Goal: Information Seeking & Learning: Compare options

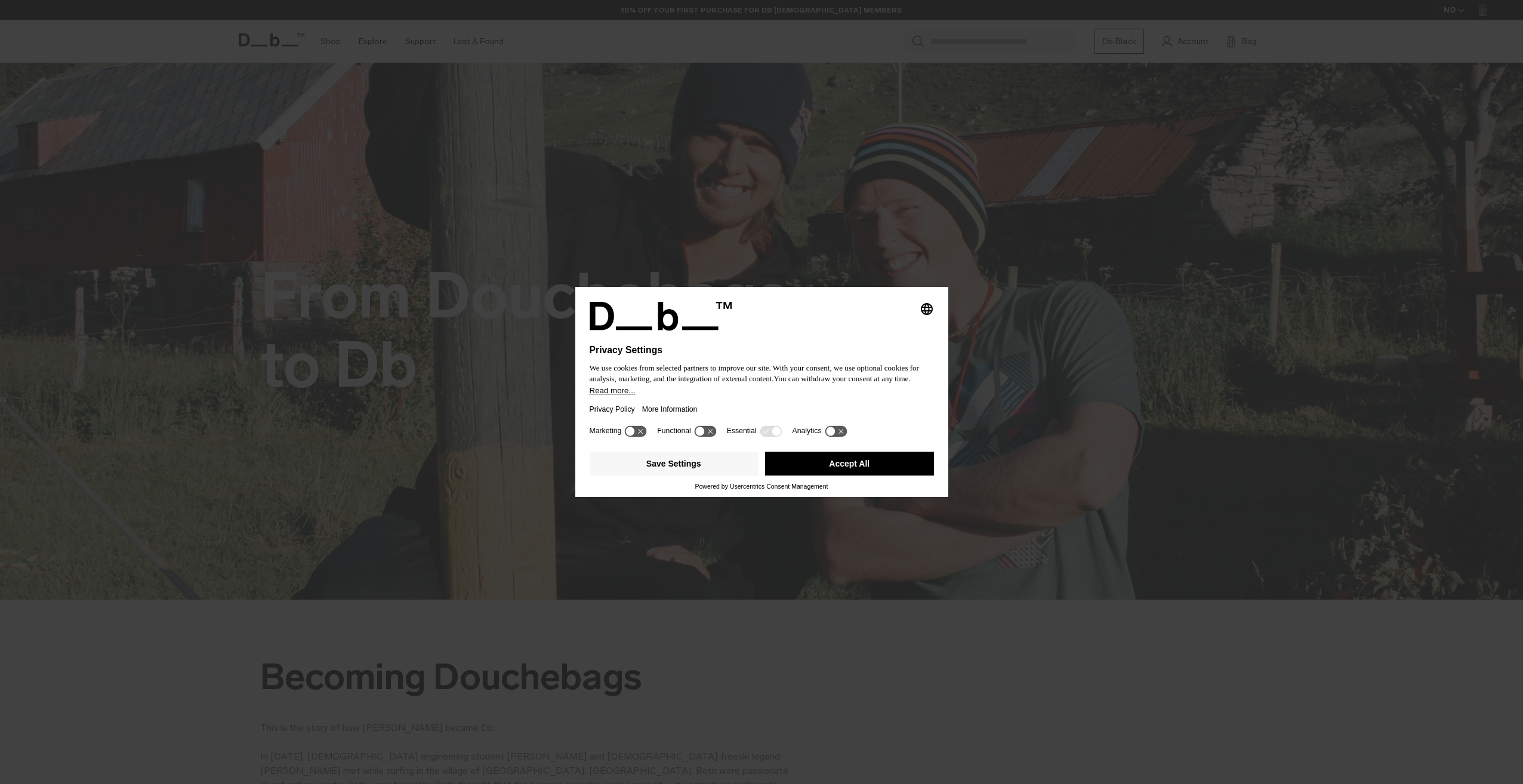
click at [852, 460] on button "Accept All" at bounding box center [849, 463] width 169 height 23
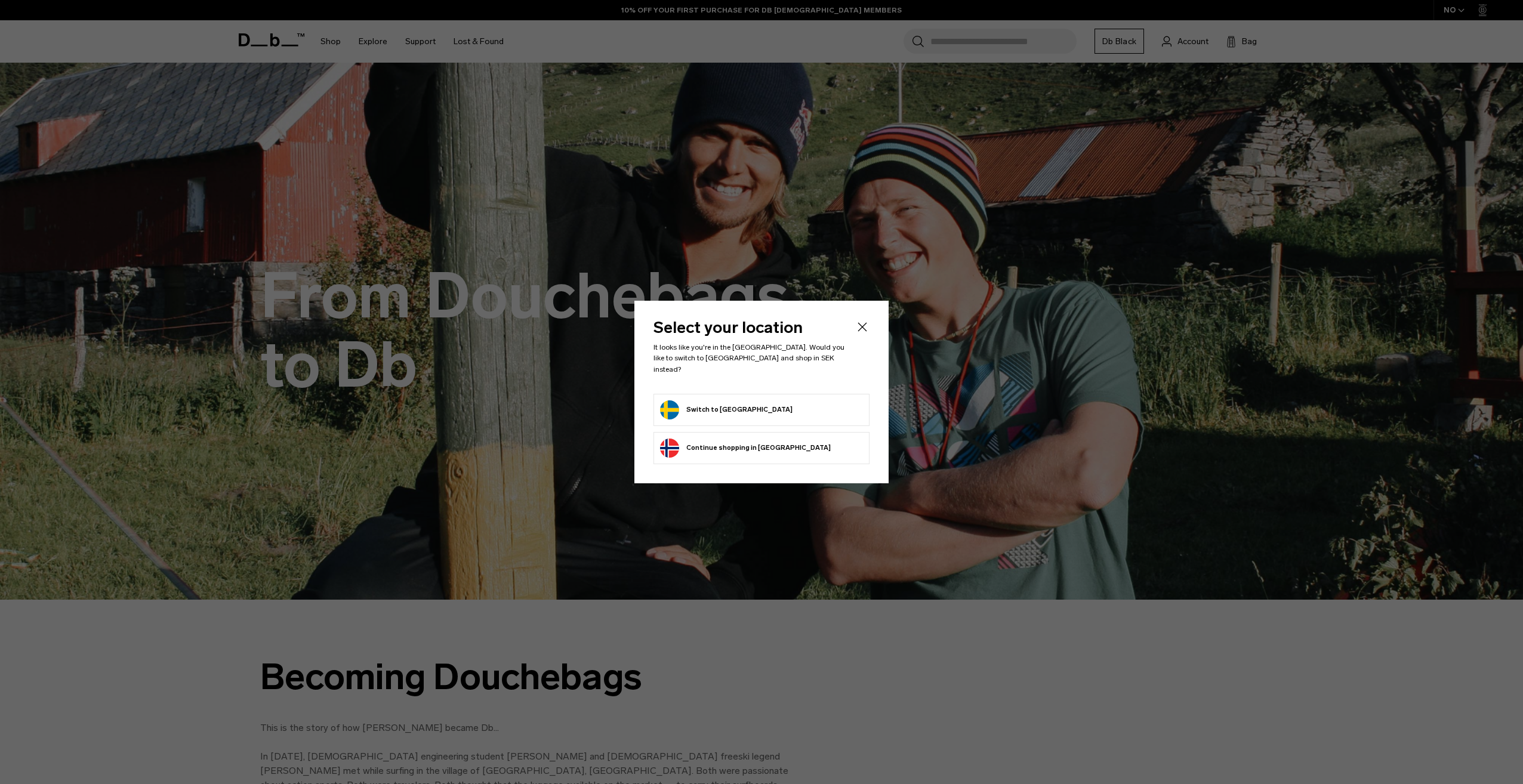
click at [740, 405] on form "Switch to Sweden" at bounding box center [761, 410] width 203 height 19
click at [719, 403] on button "Switch to Sweden" at bounding box center [726, 410] width 133 height 19
click at [684, 400] on button "Switch to Sweden" at bounding box center [726, 410] width 133 height 19
click at [669, 405] on button "Switch to Sweden" at bounding box center [726, 410] width 133 height 19
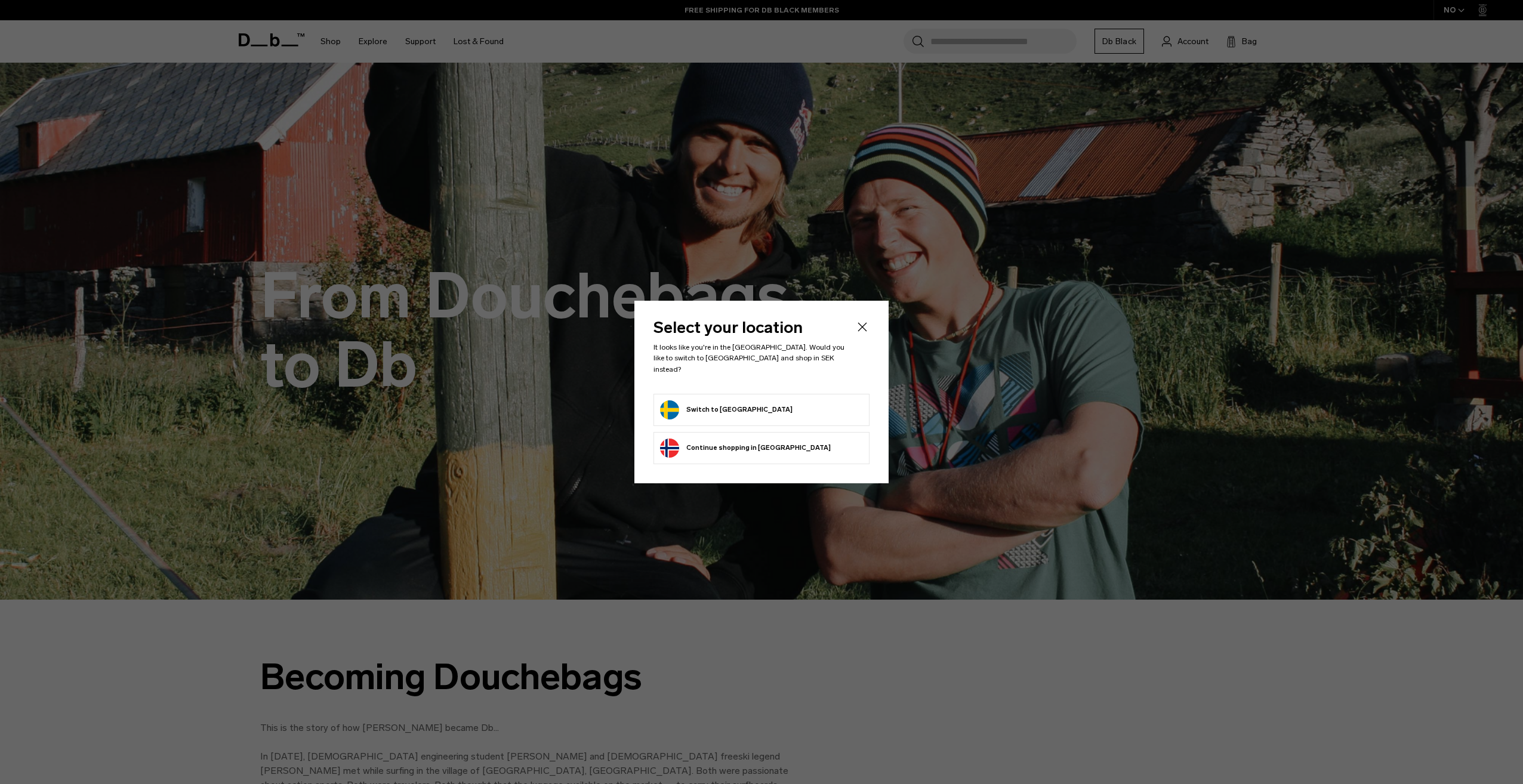
click at [669, 405] on button "Switch to Sweden" at bounding box center [726, 410] width 133 height 19
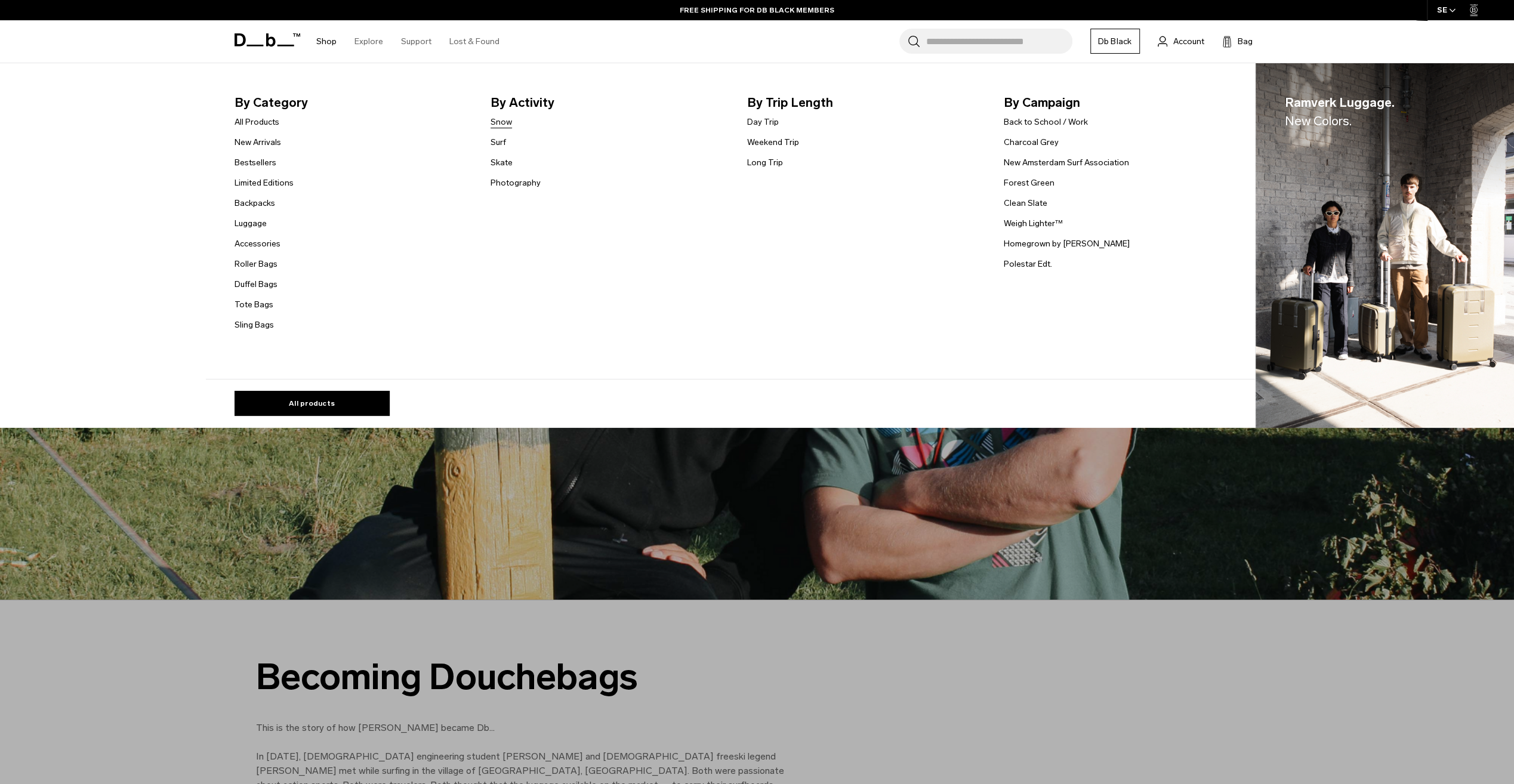
click at [507, 125] on link "Snow" at bounding box center [501, 121] width 22 height 12
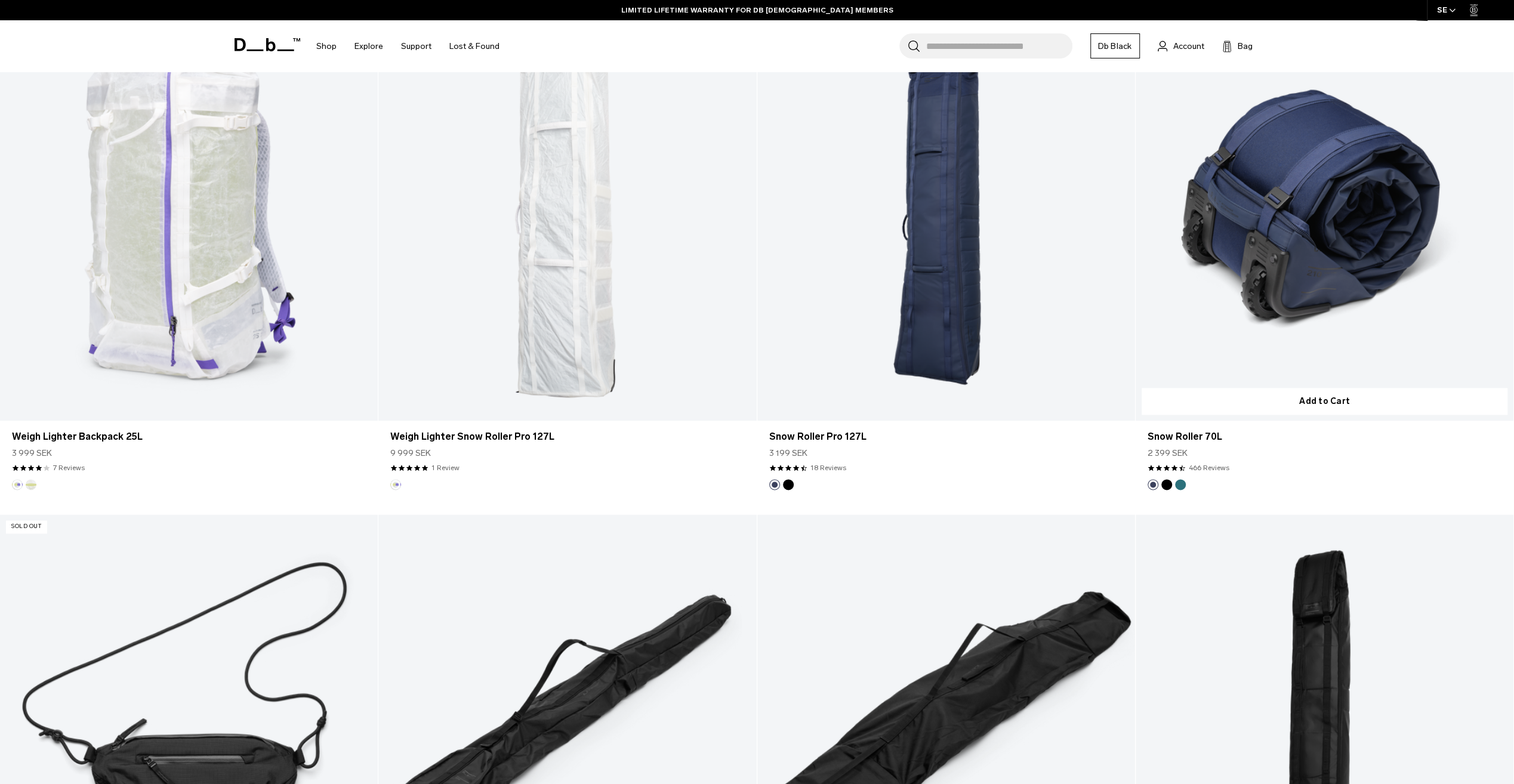
scroll to position [1491, 0]
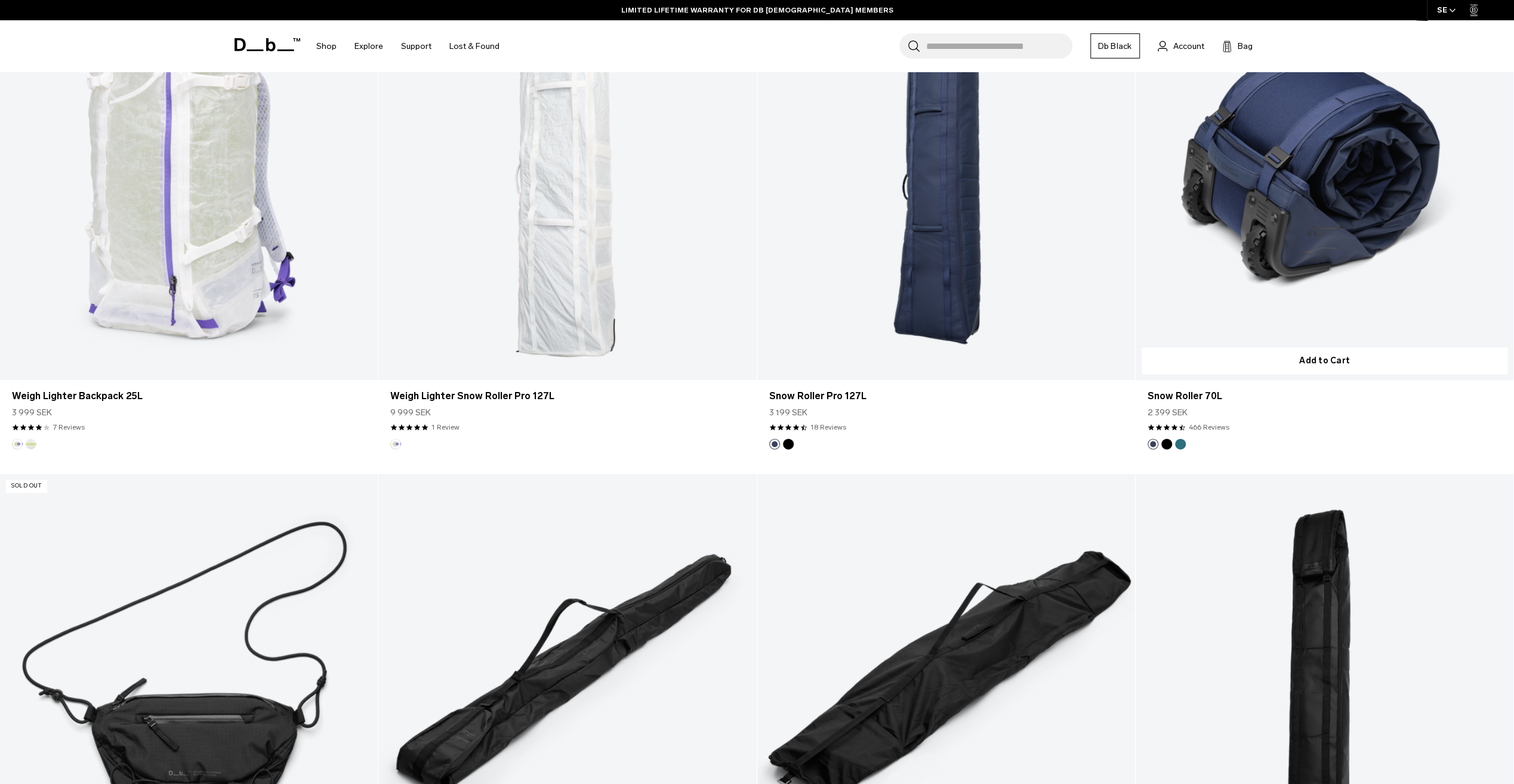
click at [1285, 229] on link "Snow Roller 70L" at bounding box center [1324, 170] width 378 height 420
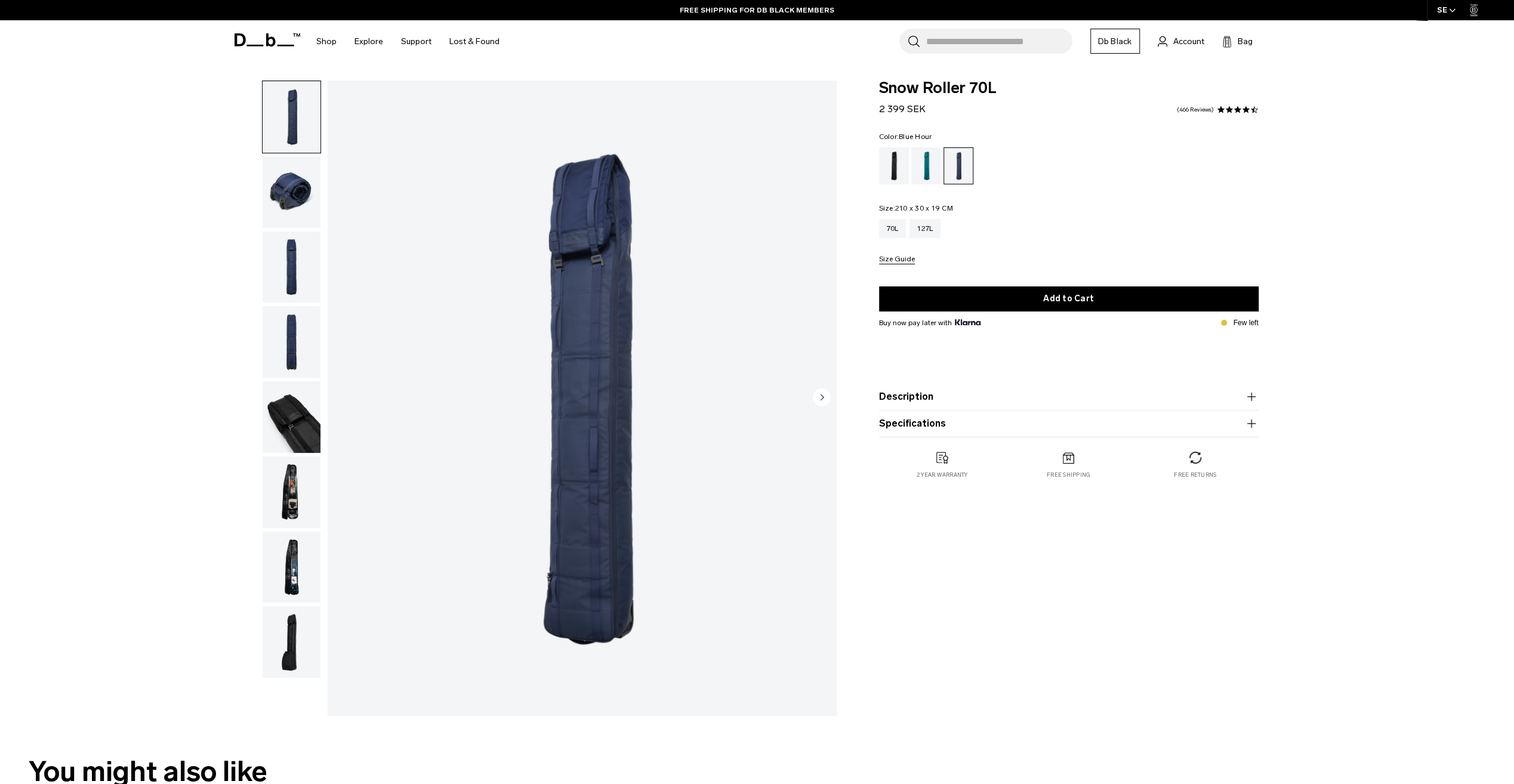
click at [937, 389] on product-accordion "Description Welcome to winter’s answer to the weekend escape bag. Designed to c…" at bounding box center [1068, 396] width 380 height 27
click at [925, 395] on button "Description" at bounding box center [1068, 396] width 380 height 15
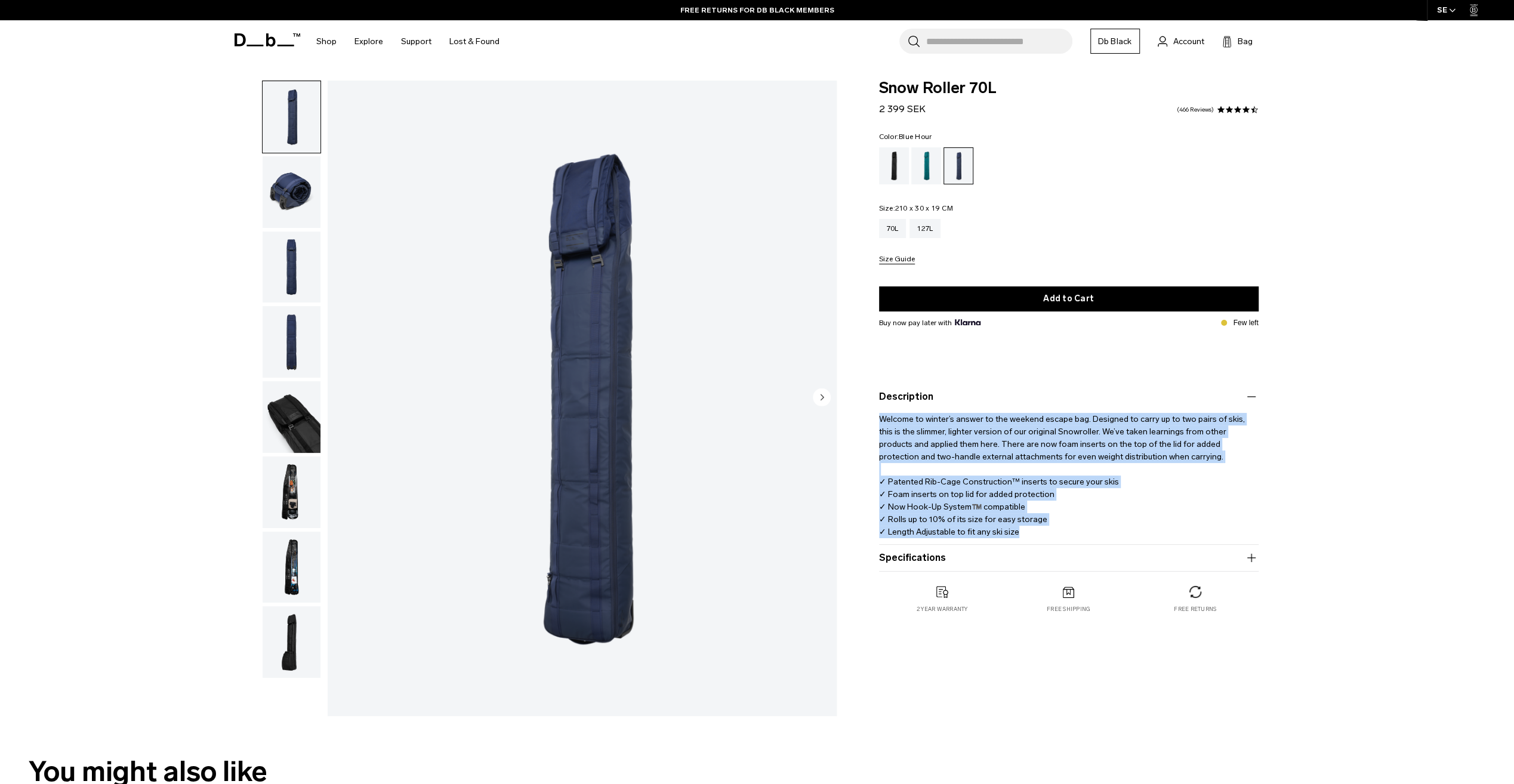
drag, startPoint x: 1045, startPoint y: 530, endPoint x: 880, endPoint y: 413, distance: 202.3
click at [880, 413] on p "Welcome to winter’s answer to the weekend escape bag. Designed to carry up to t…" at bounding box center [1068, 471] width 380 height 134
drag, startPoint x: 880, startPoint y: 413, endPoint x: 954, endPoint y: 419, distance: 74.2
click at [954, 419] on p "Welcome to winter’s answer to the weekend escape bag. Designed to carry up to t…" at bounding box center [1068, 471] width 380 height 134
click at [1076, 423] on p "Welcome to winter’s answer to the weekend escape bag. Designed to carry up to t…" at bounding box center [1068, 471] width 380 height 134
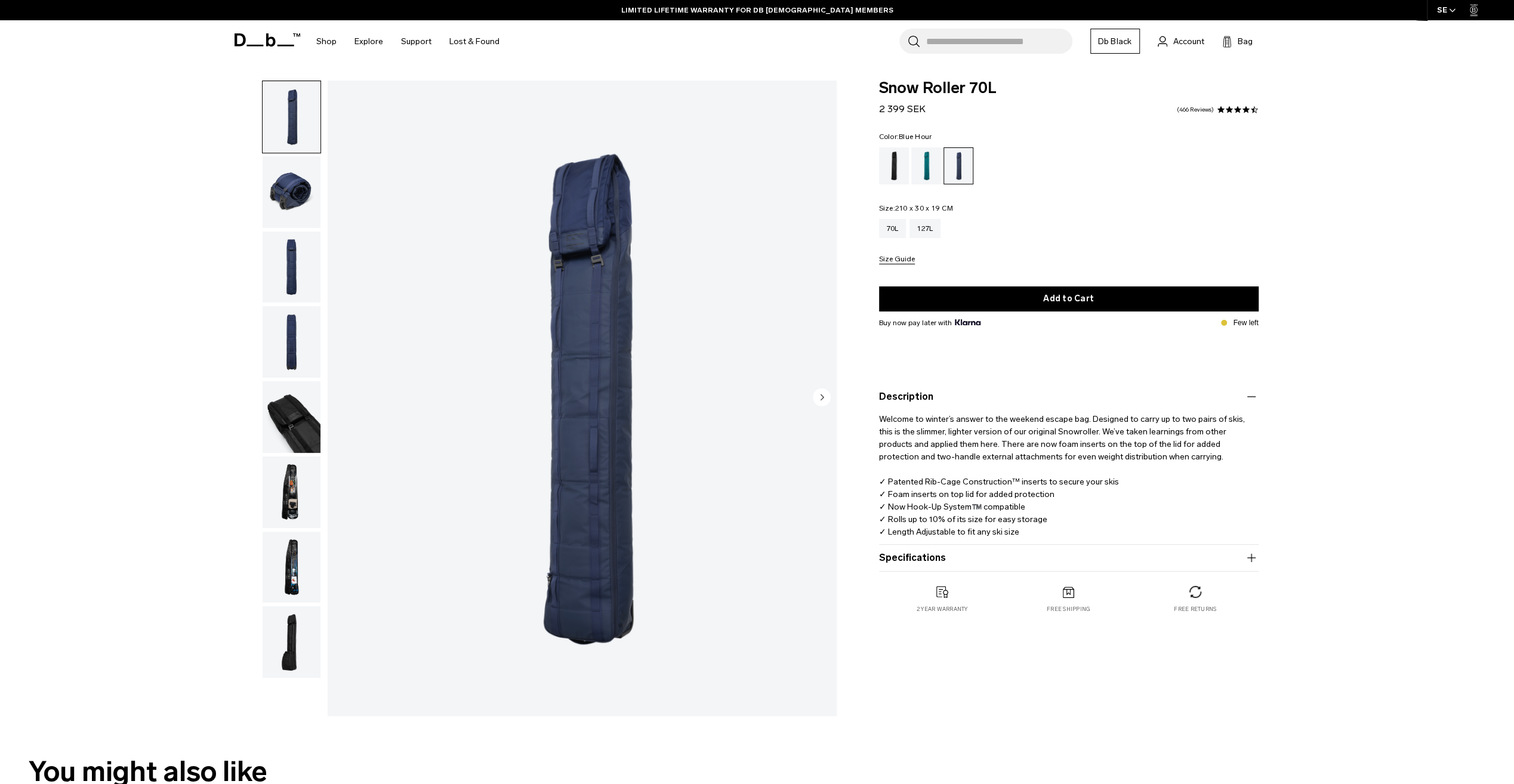
click at [1380, 353] on div "**********" at bounding box center [757, 401] width 1514 height 642
click at [1264, 212] on div "Snow Roller 70L 2 399 SEK 4.6 star rating 466 Reviews Color: Blue Hour Out of s…" at bounding box center [1068, 359] width 451 height 557
click at [288, 494] on img "button" at bounding box center [291, 492] width 58 height 71
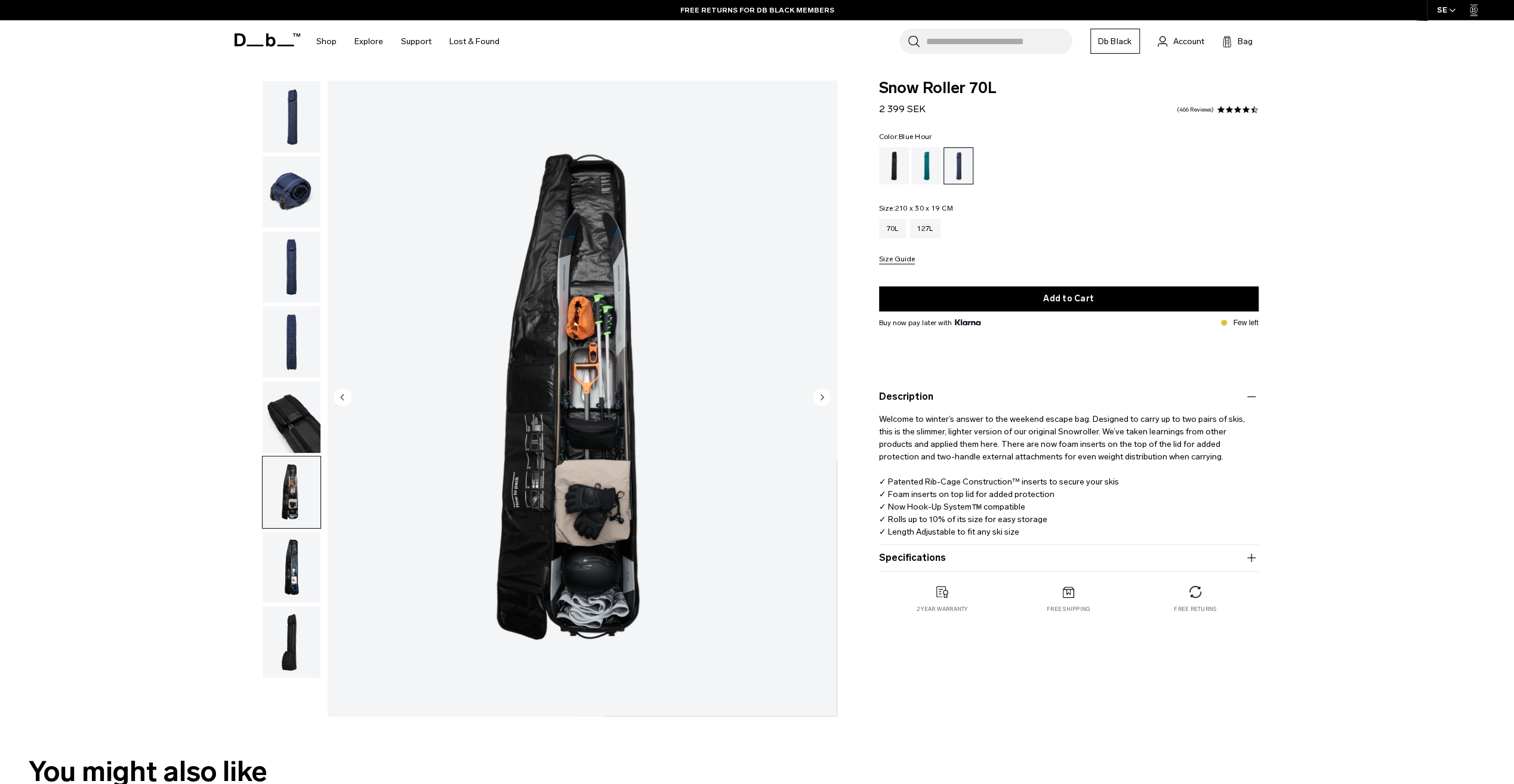
click at [289, 536] on img "button" at bounding box center [291, 567] width 58 height 71
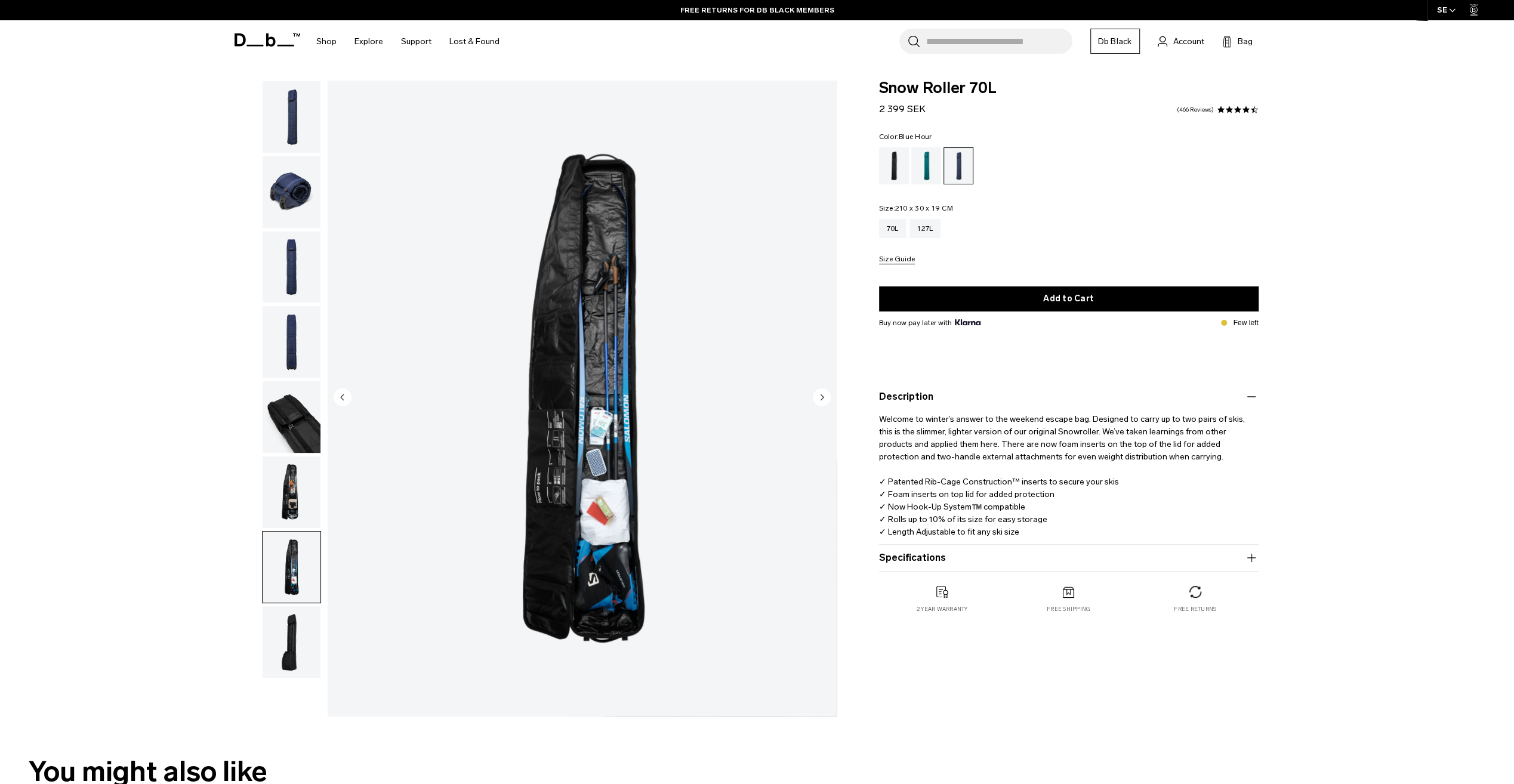
click at [289, 585] on img "button" at bounding box center [291, 567] width 58 height 71
click at [290, 611] on img "button" at bounding box center [291, 642] width 58 height 71
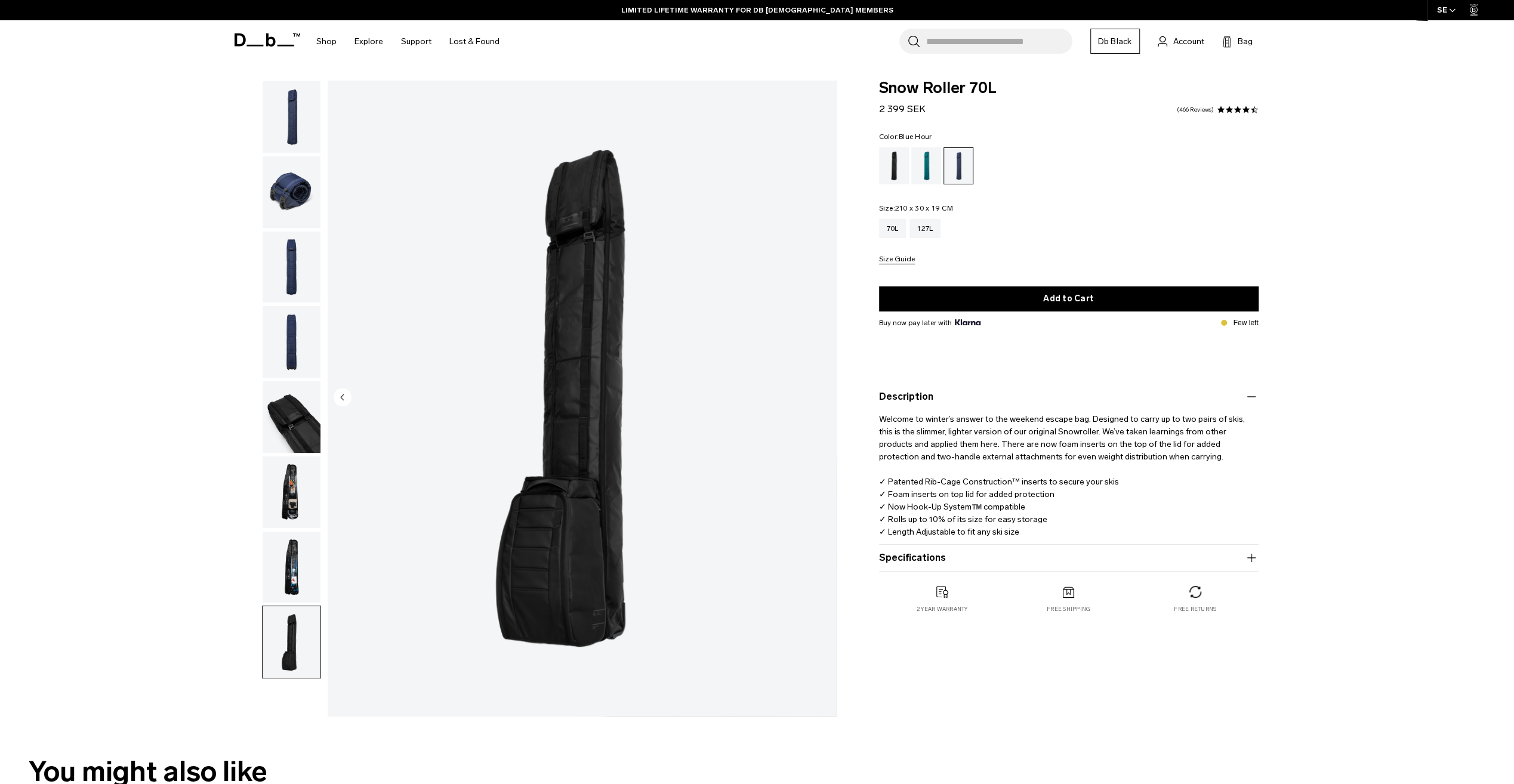
click at [296, 534] on img "button" at bounding box center [291, 567] width 58 height 71
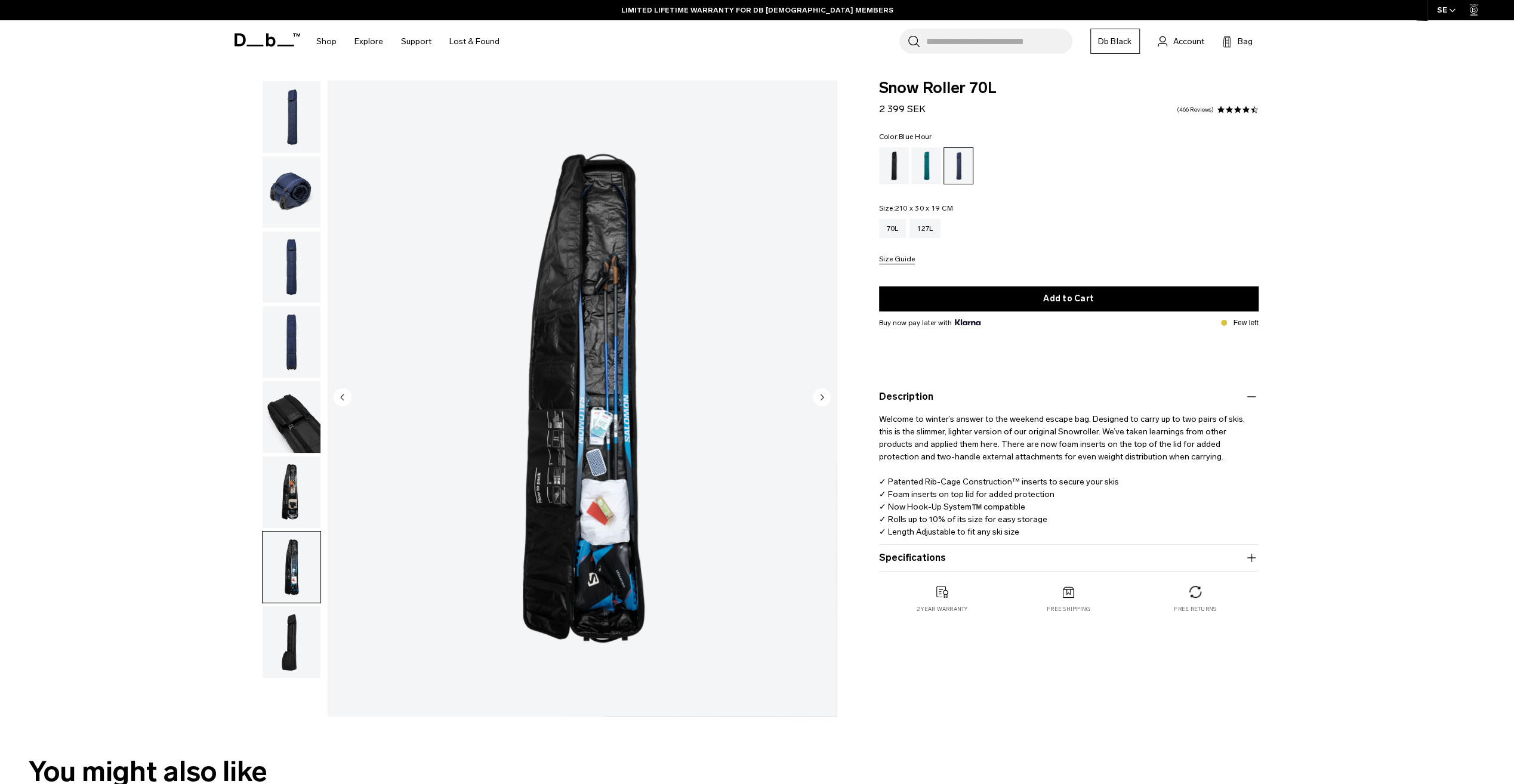
click at [299, 498] on img "button" at bounding box center [291, 492] width 58 height 71
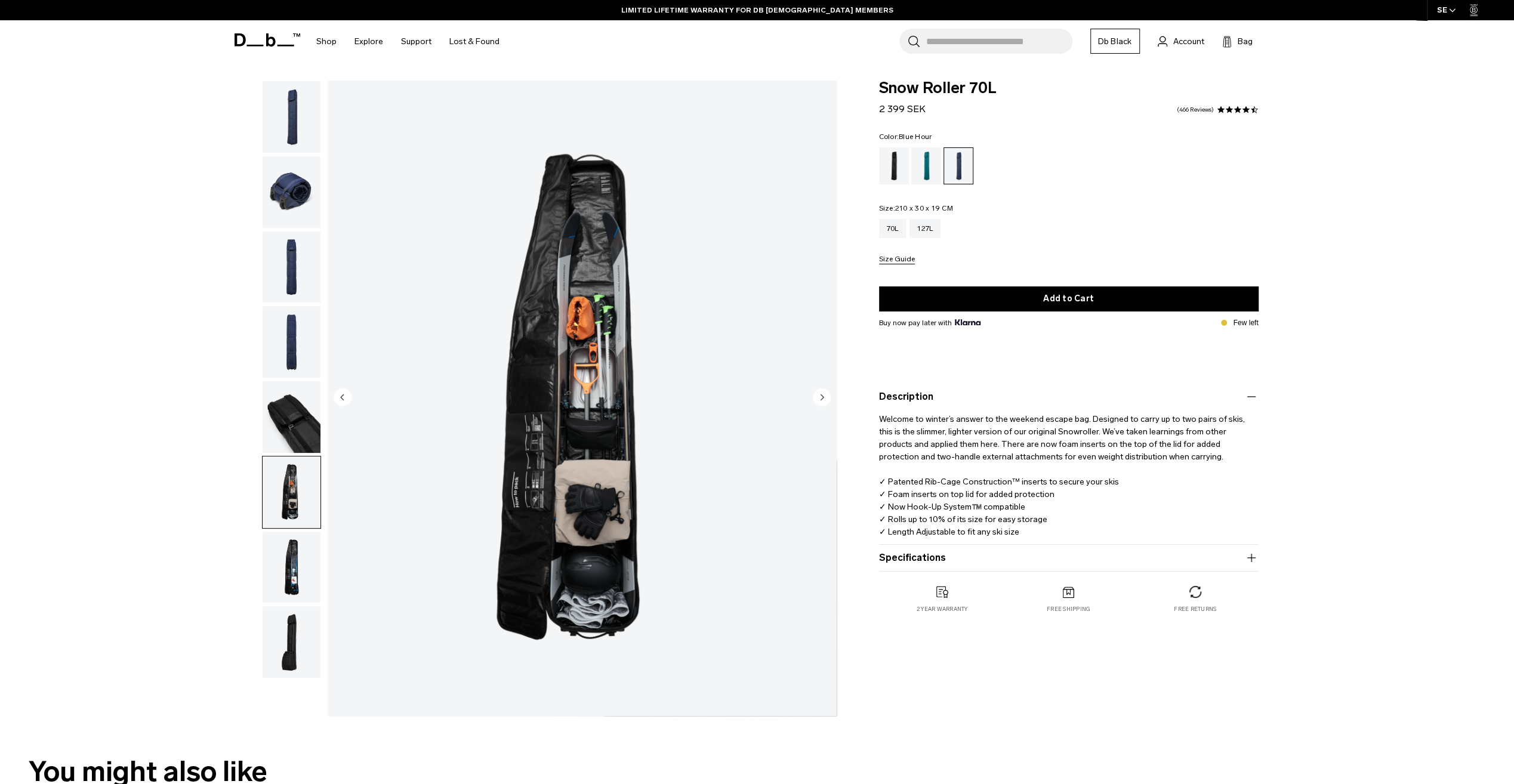
click at [296, 437] on img "button" at bounding box center [291, 417] width 58 height 71
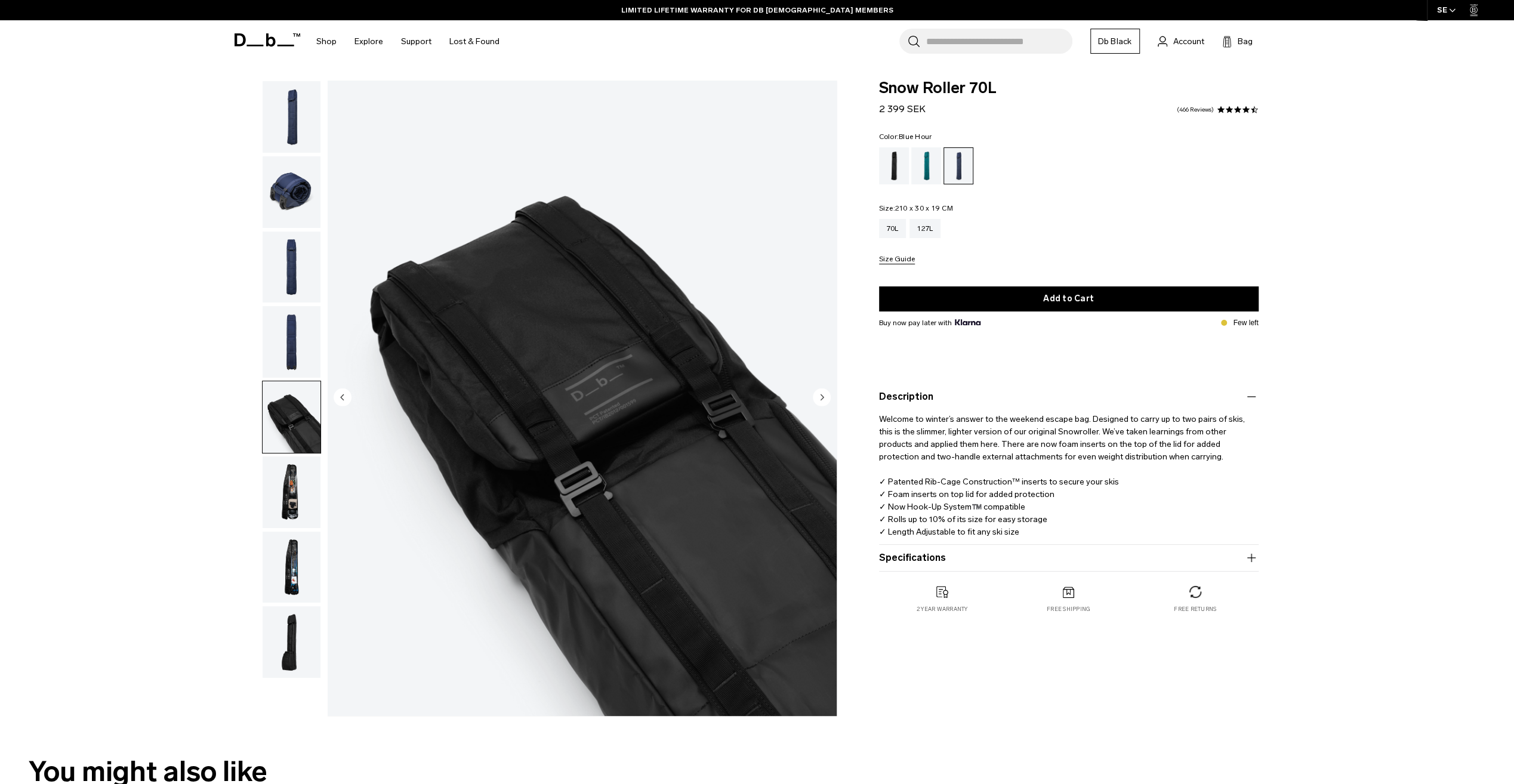
click at [294, 506] on img "button" at bounding box center [291, 492] width 58 height 71
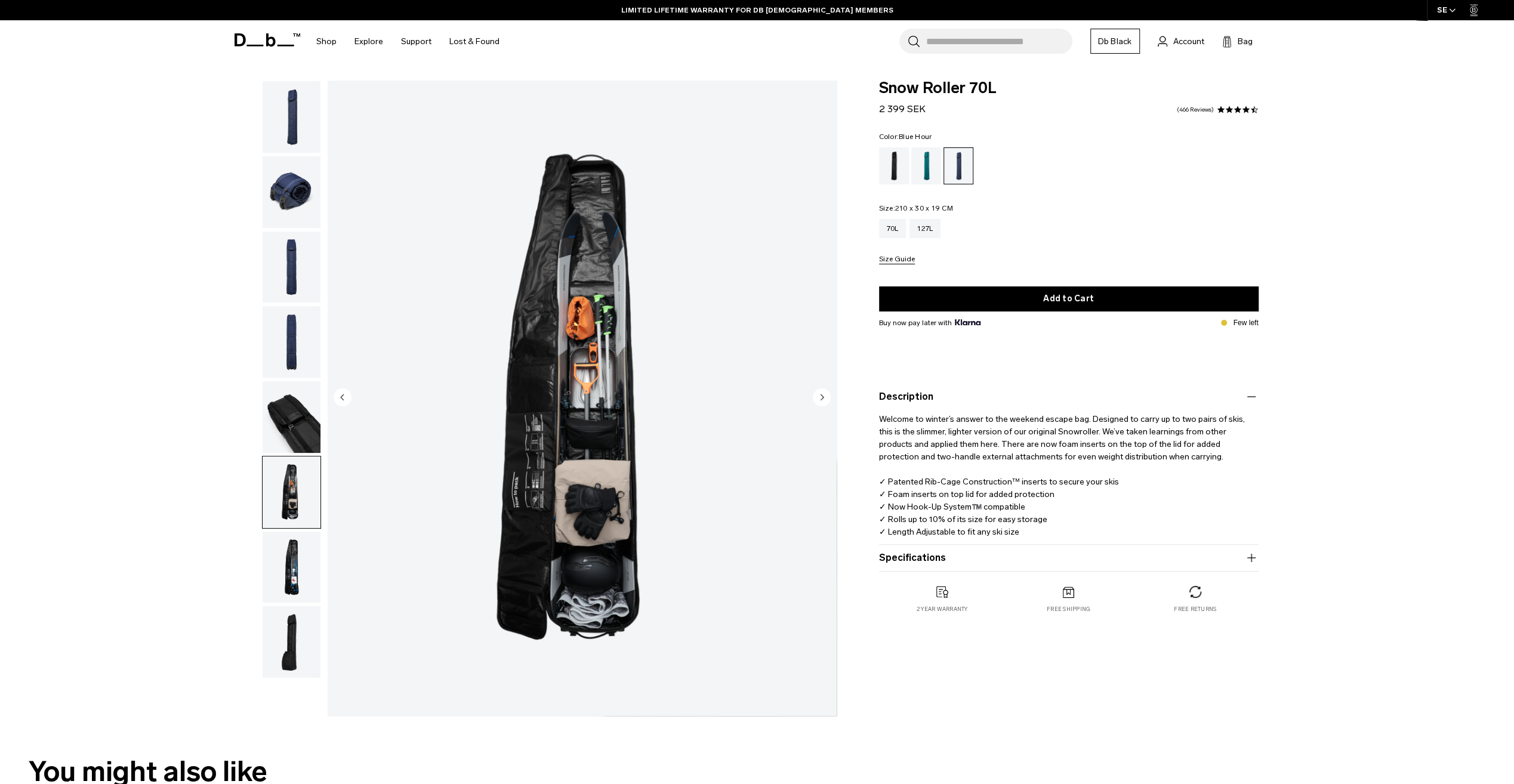
scroll to position [299, 0]
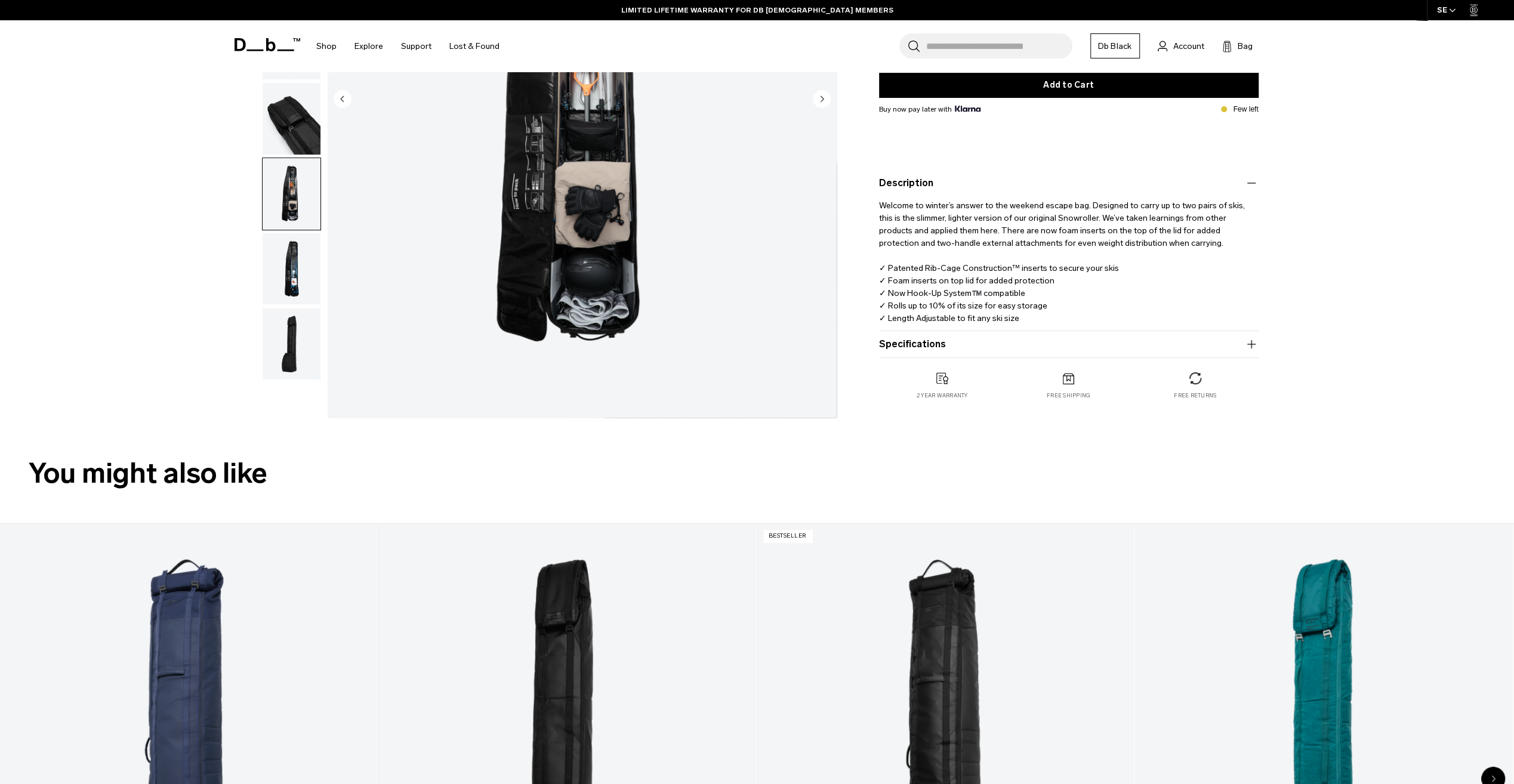
click at [282, 366] on img "button" at bounding box center [291, 343] width 58 height 71
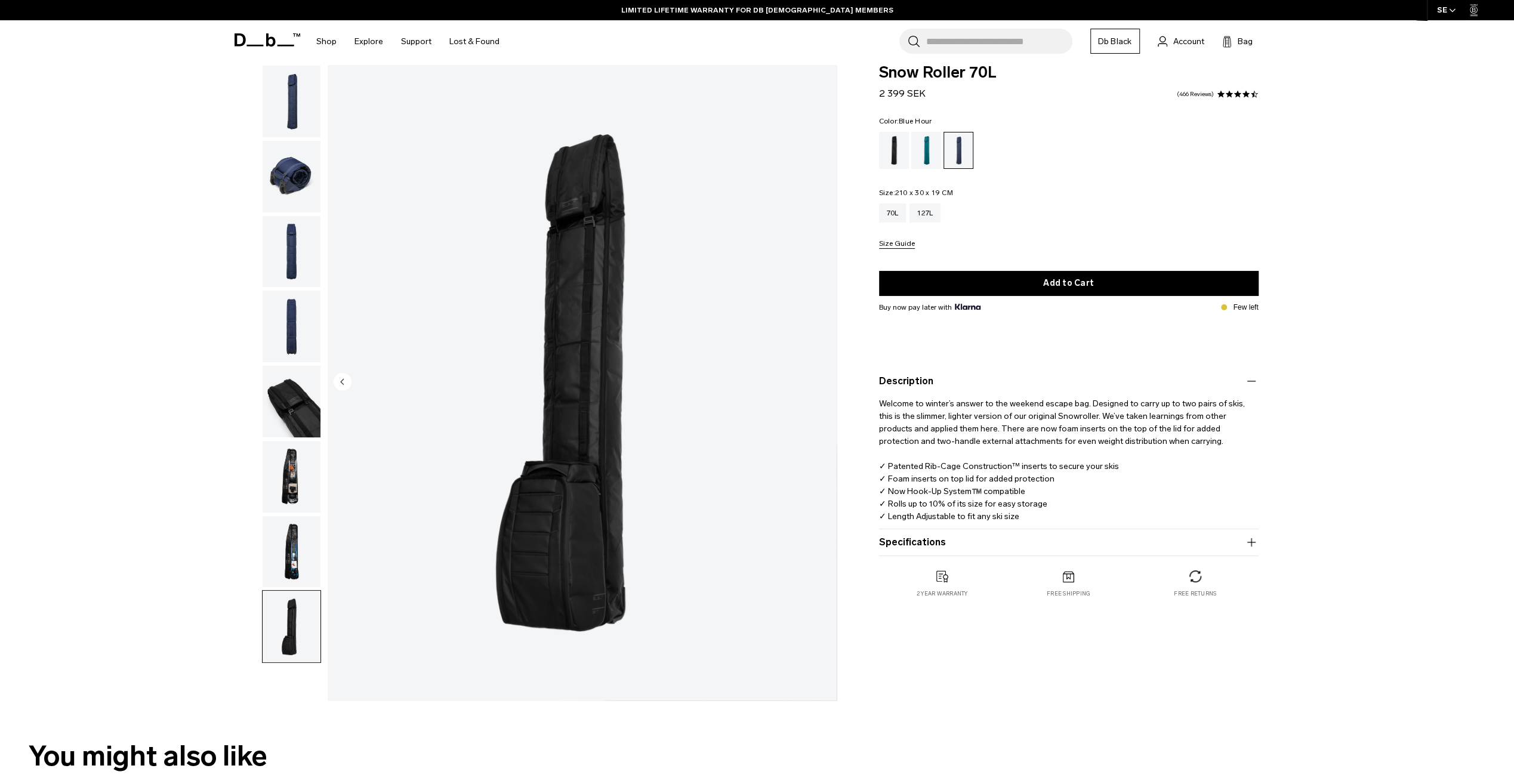
scroll to position [0, 0]
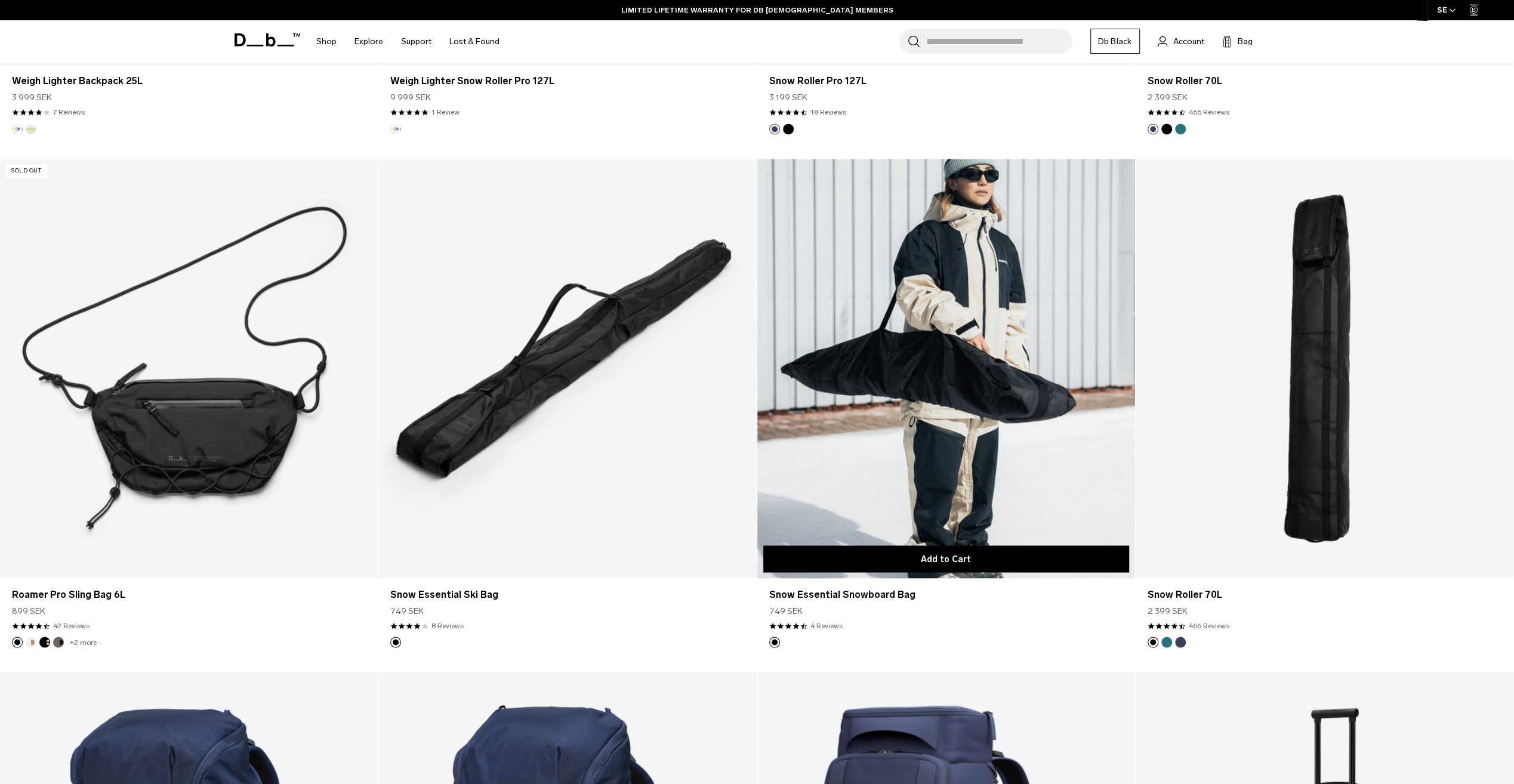
scroll to position [1697, 0]
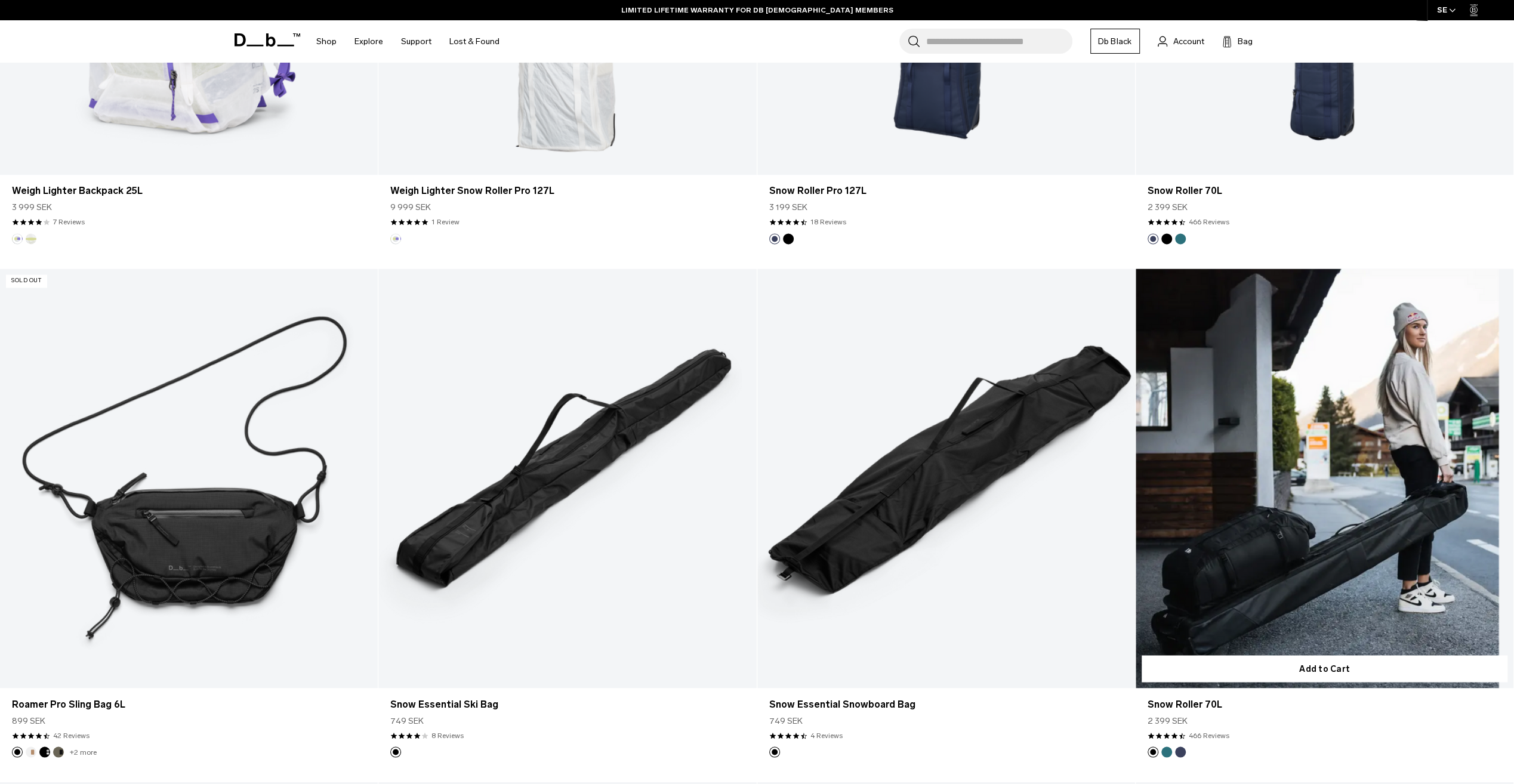
click at [1308, 504] on link "Snow Roller 70L" at bounding box center [1324, 478] width 378 height 420
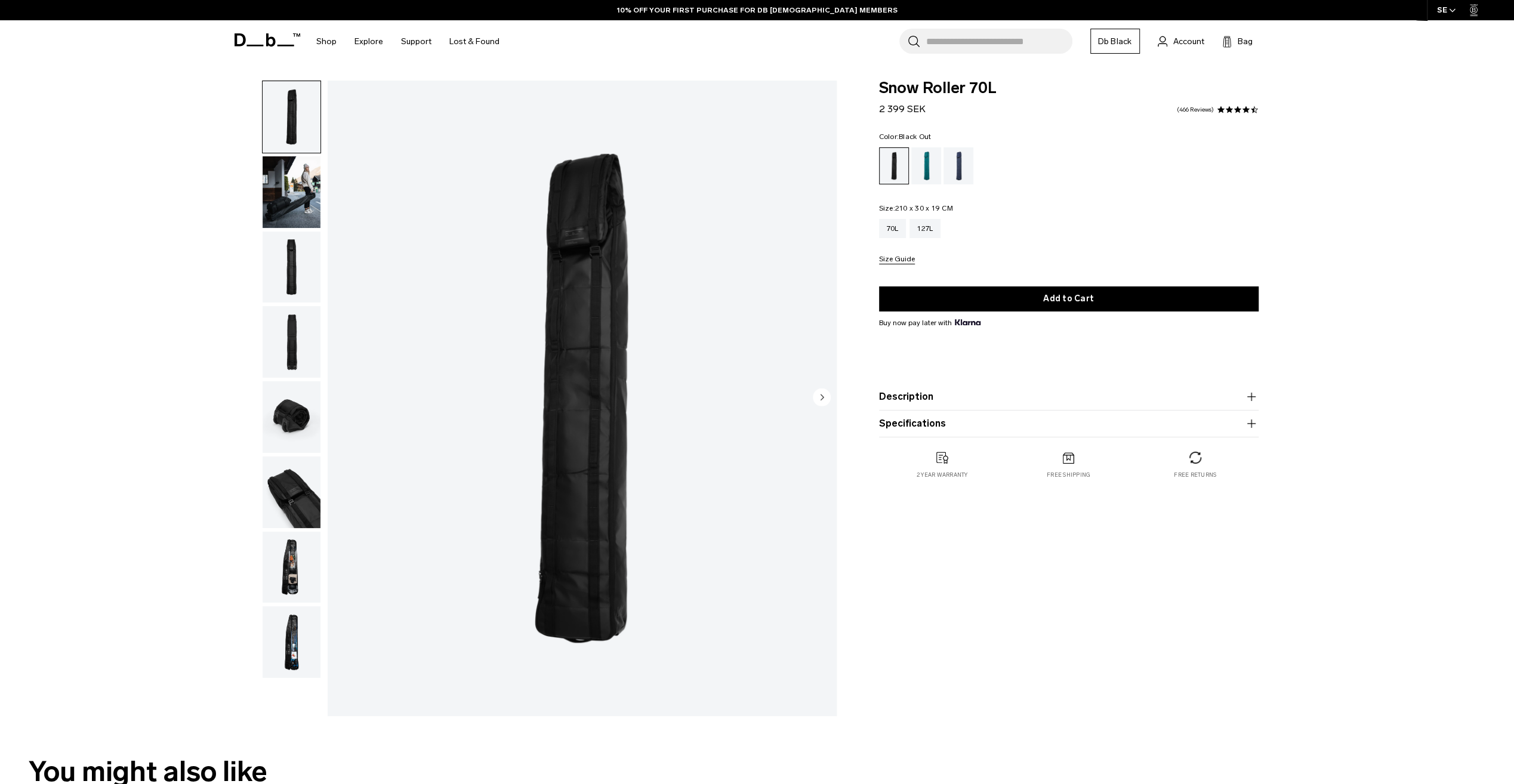
click at [290, 574] on img "button" at bounding box center [291, 567] width 58 height 71
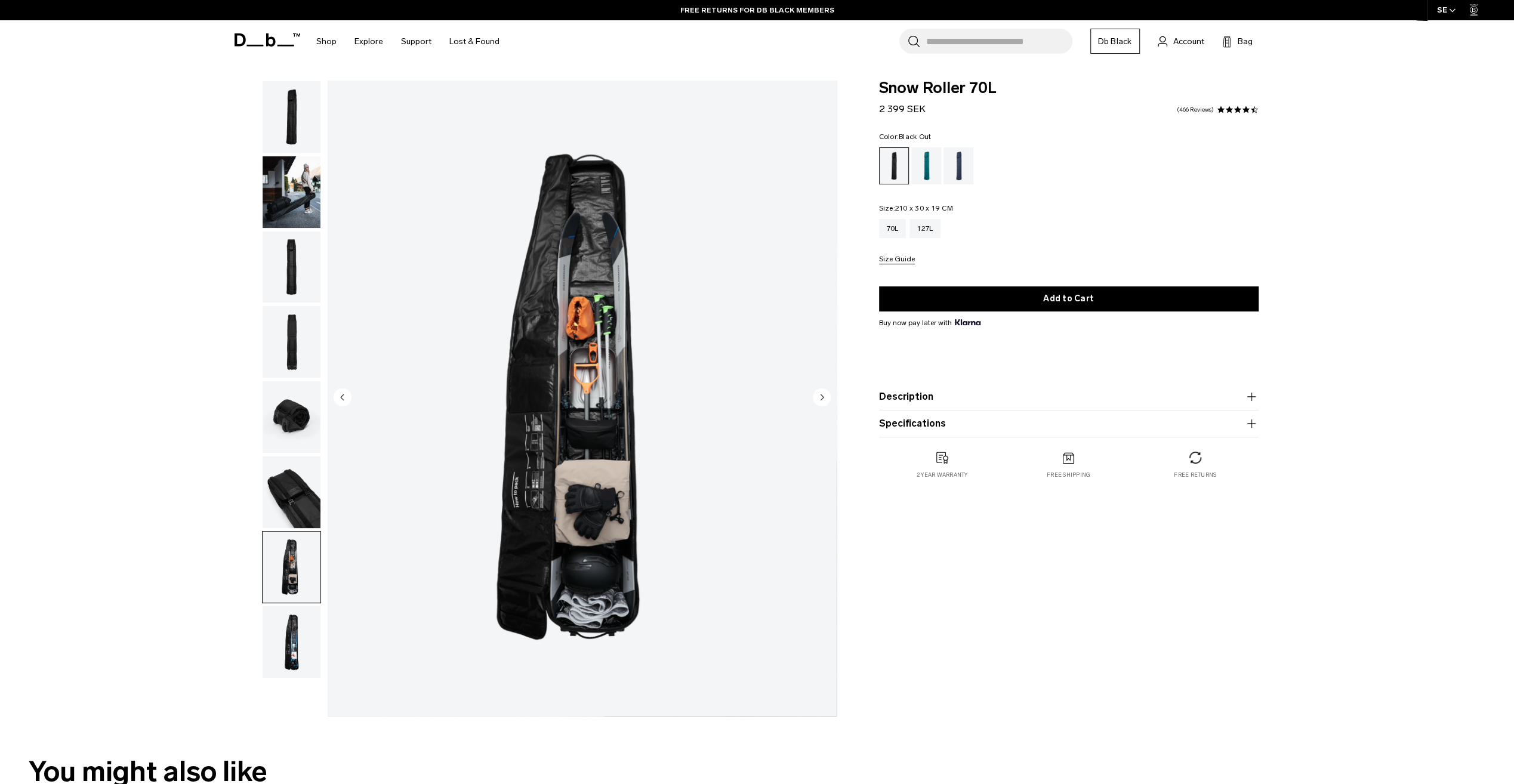
click at [298, 481] on img "button" at bounding box center [291, 492] width 58 height 71
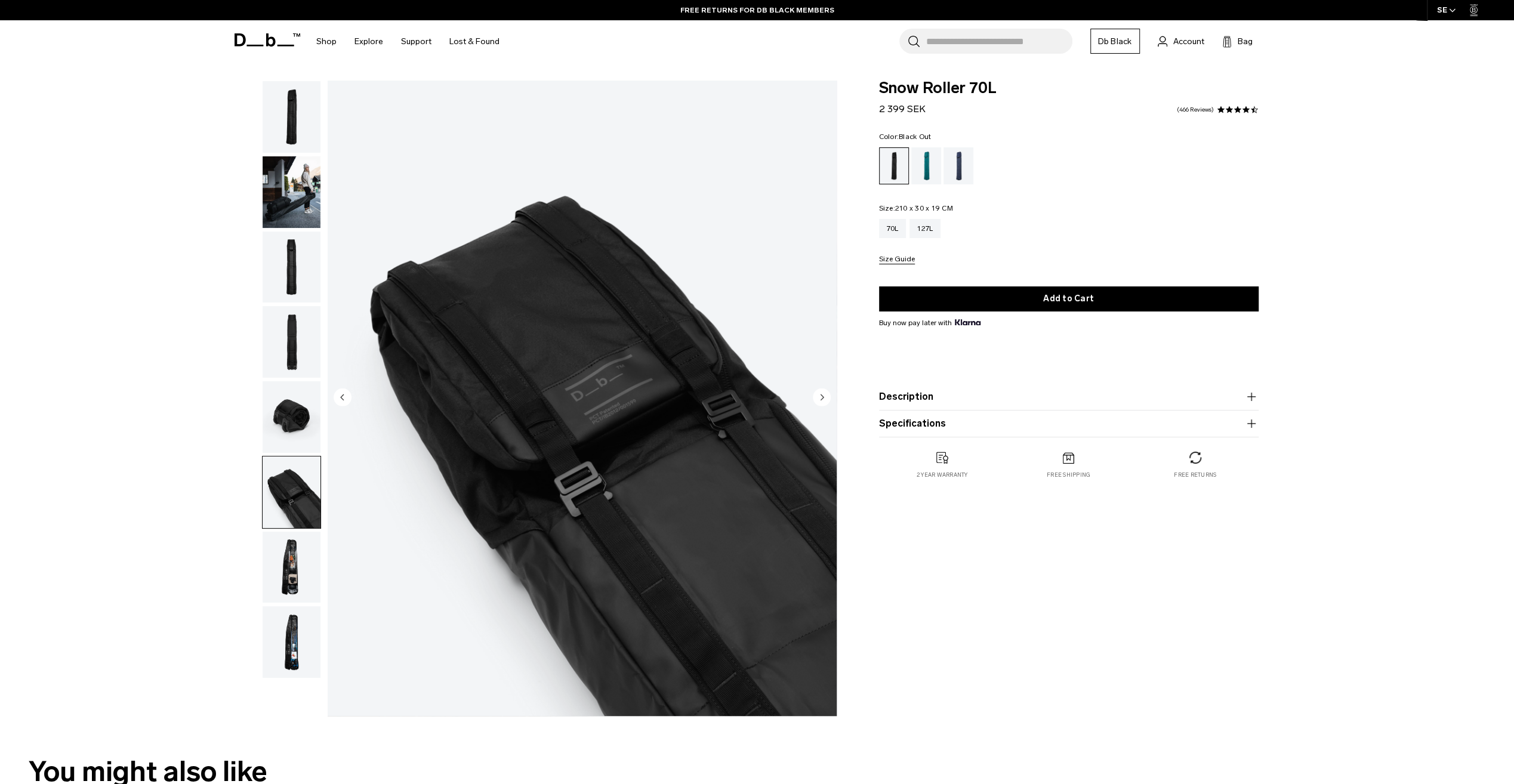
click at [287, 563] on img "button" at bounding box center [291, 567] width 58 height 71
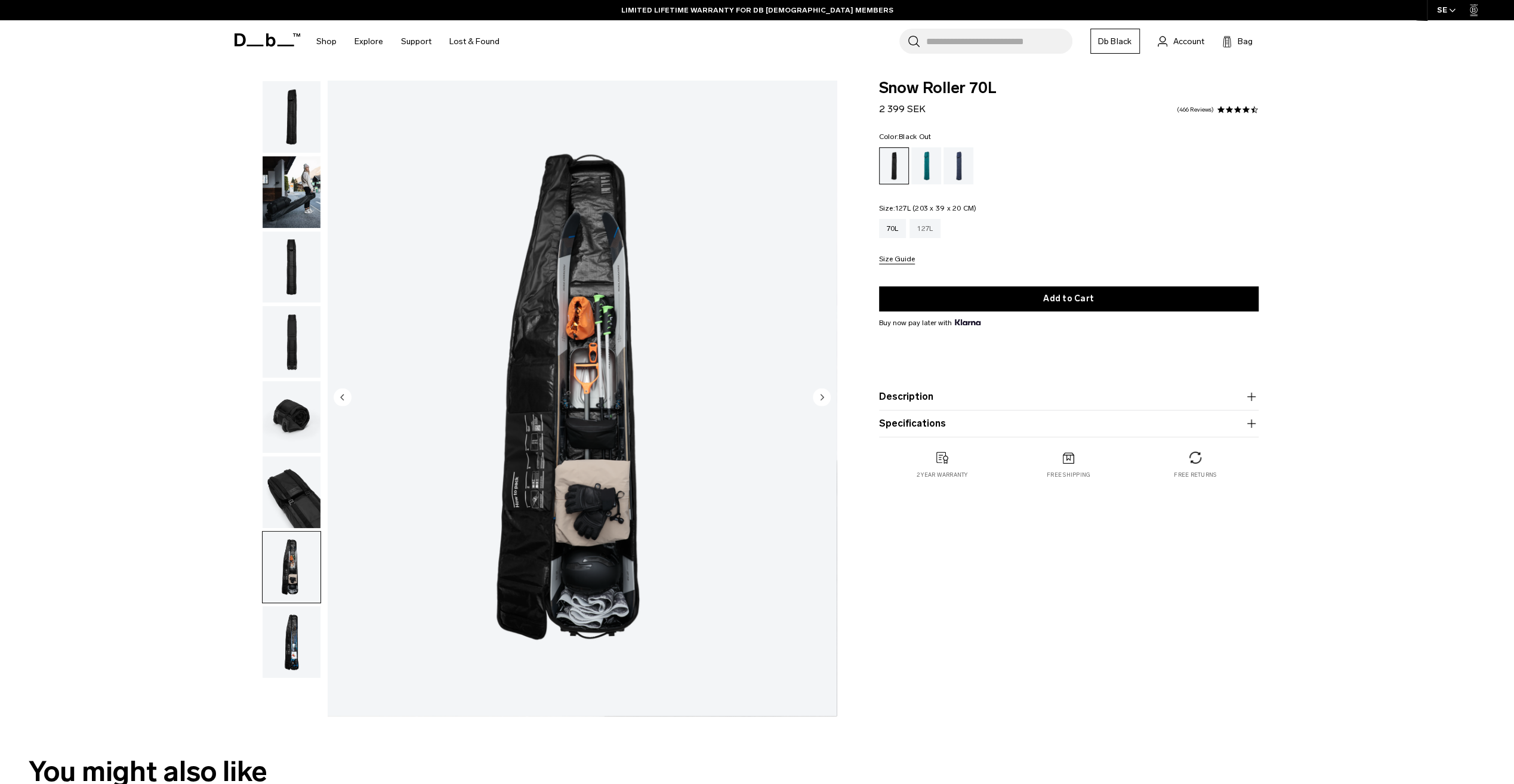
click at [931, 231] on div "127L" at bounding box center [925, 229] width 31 height 19
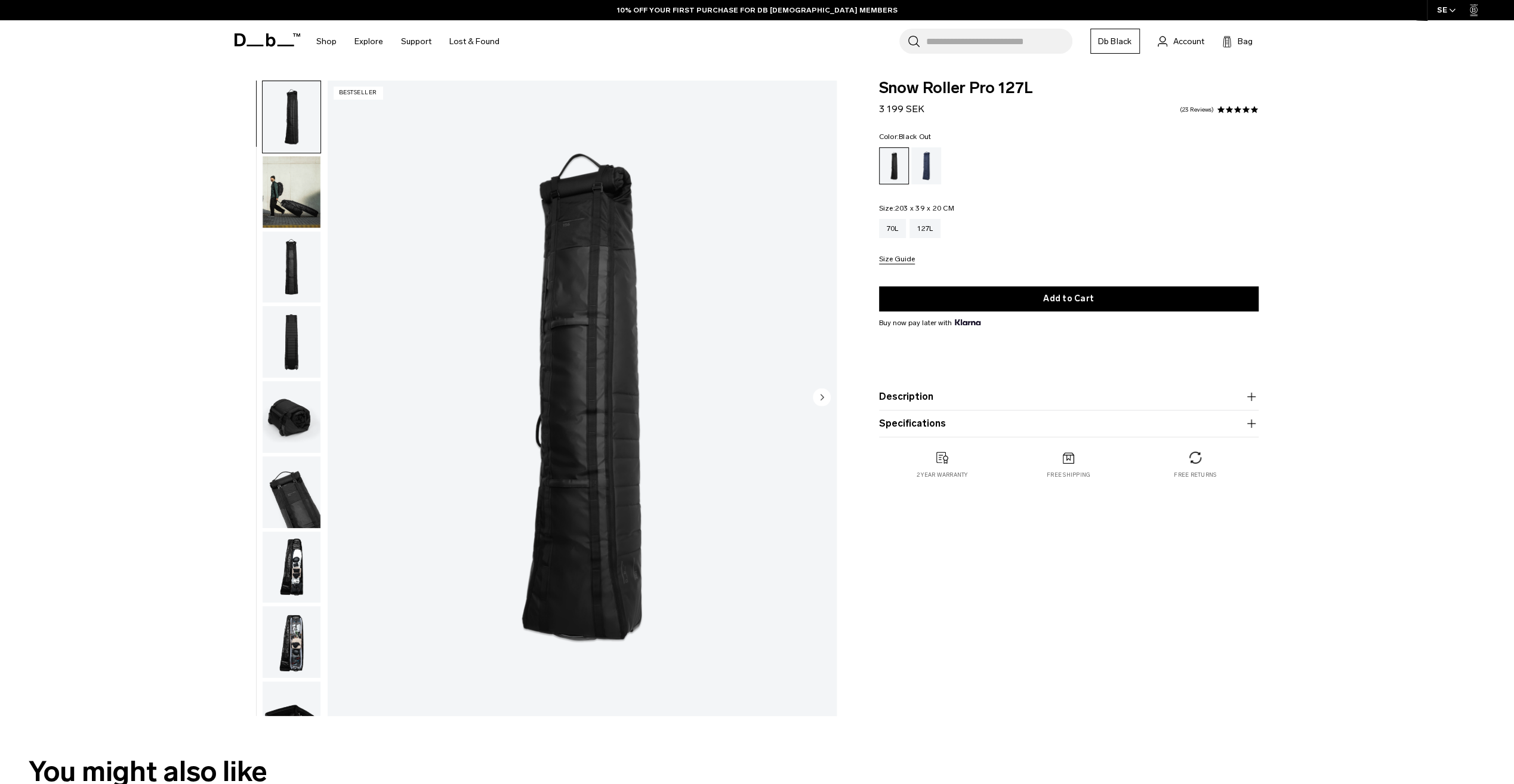
click at [297, 556] on img "button" at bounding box center [291, 567] width 58 height 71
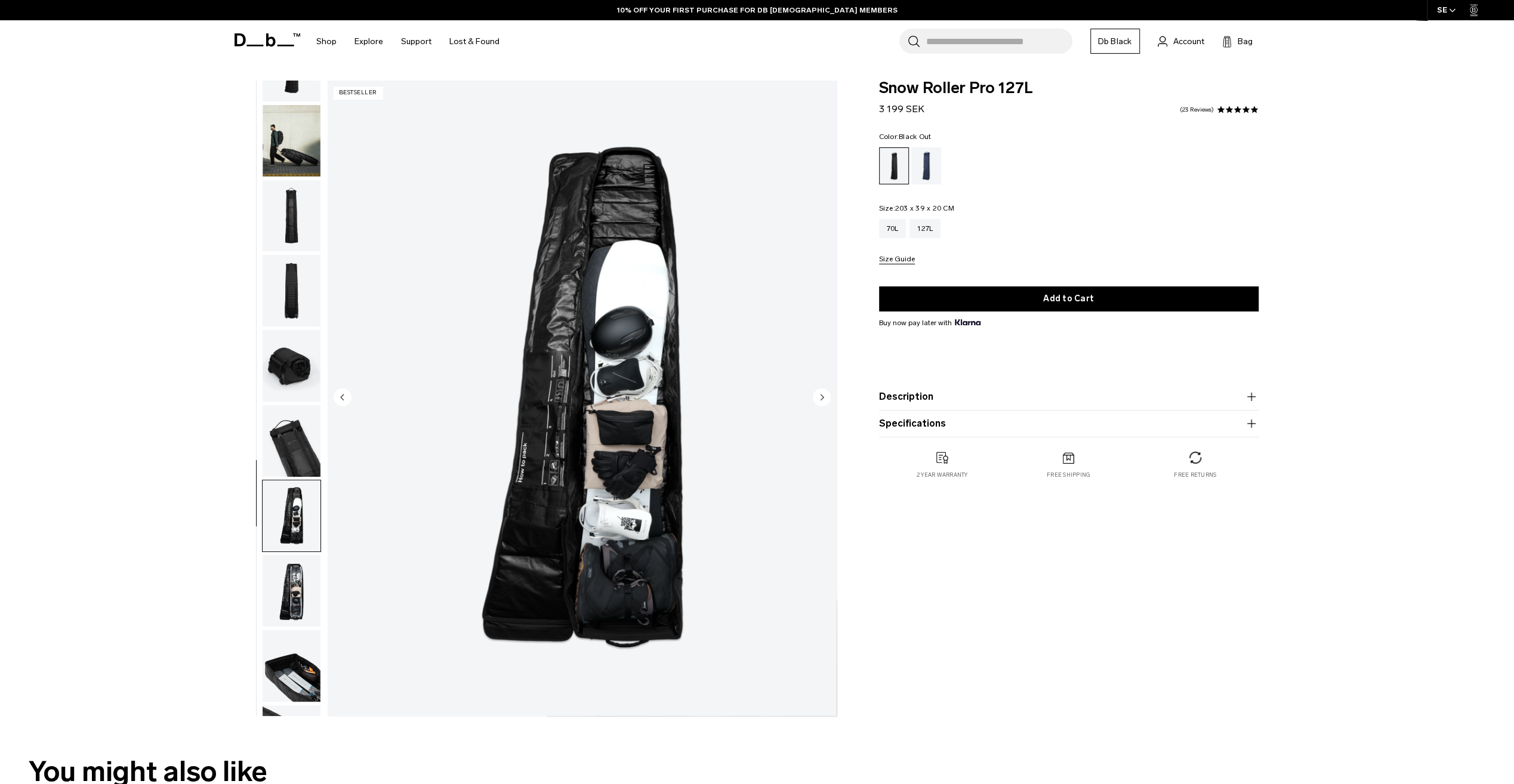
scroll to position [113, 0]
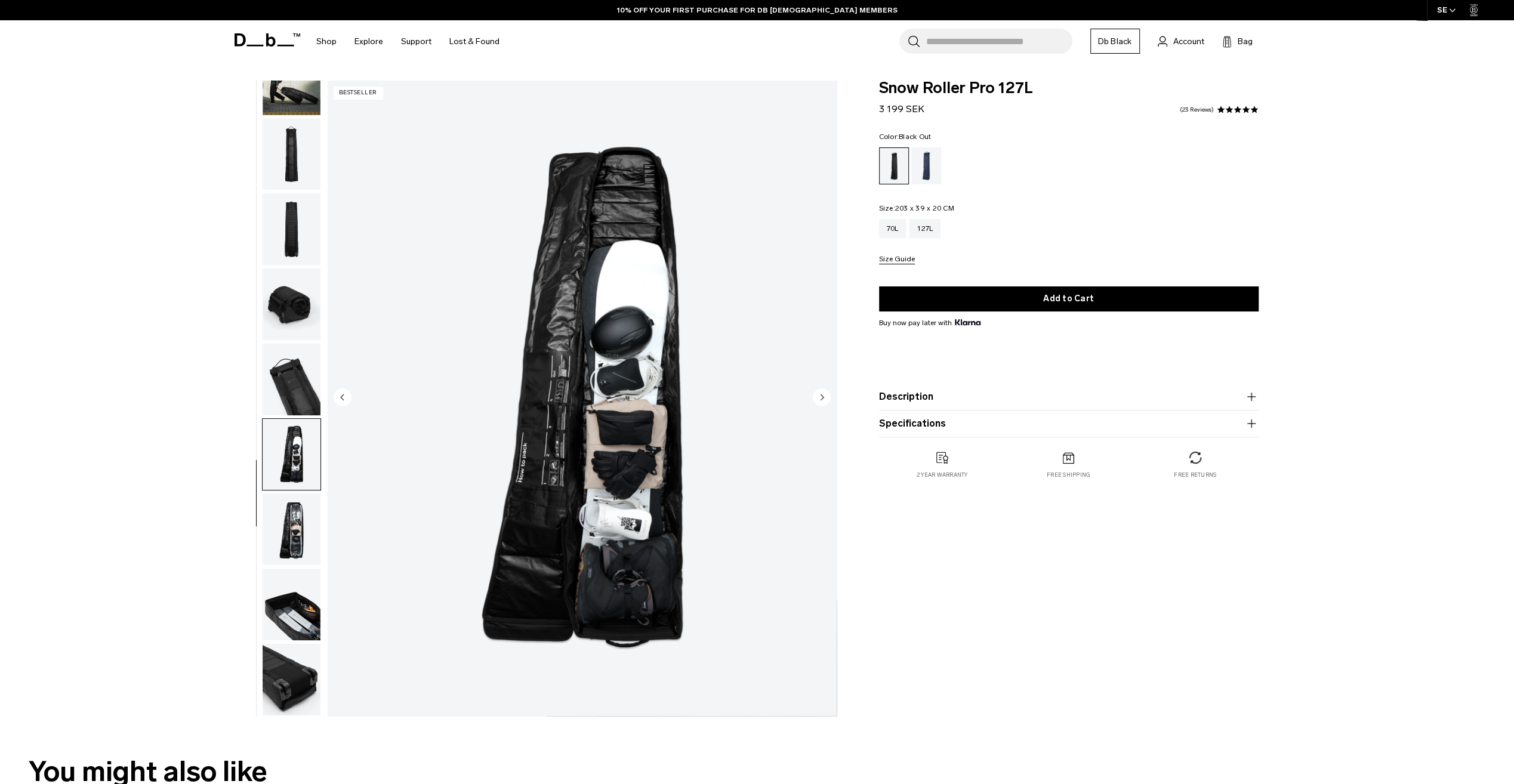
click at [290, 608] on img "button" at bounding box center [291, 604] width 58 height 71
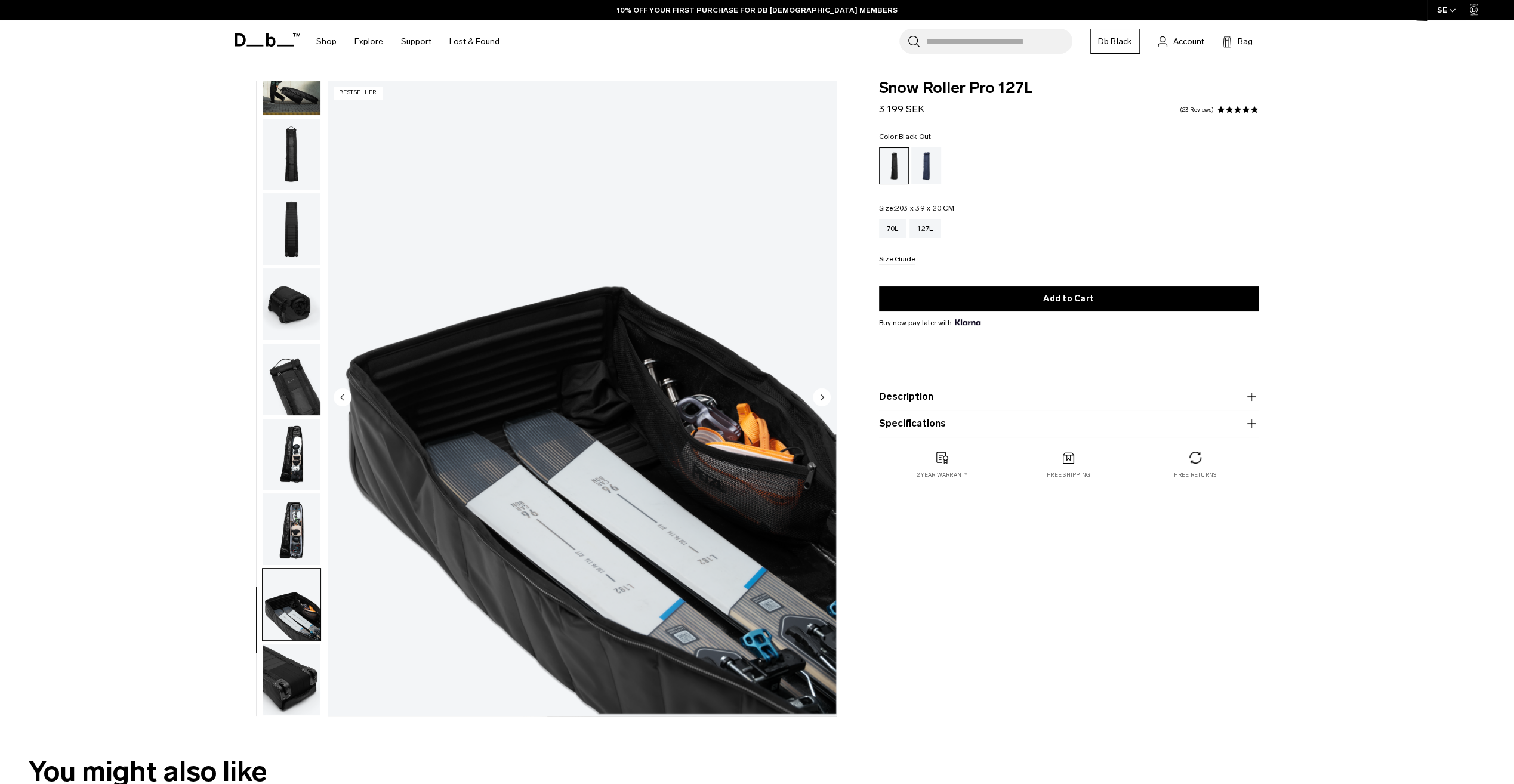
click at [299, 510] on img "button" at bounding box center [291, 529] width 58 height 71
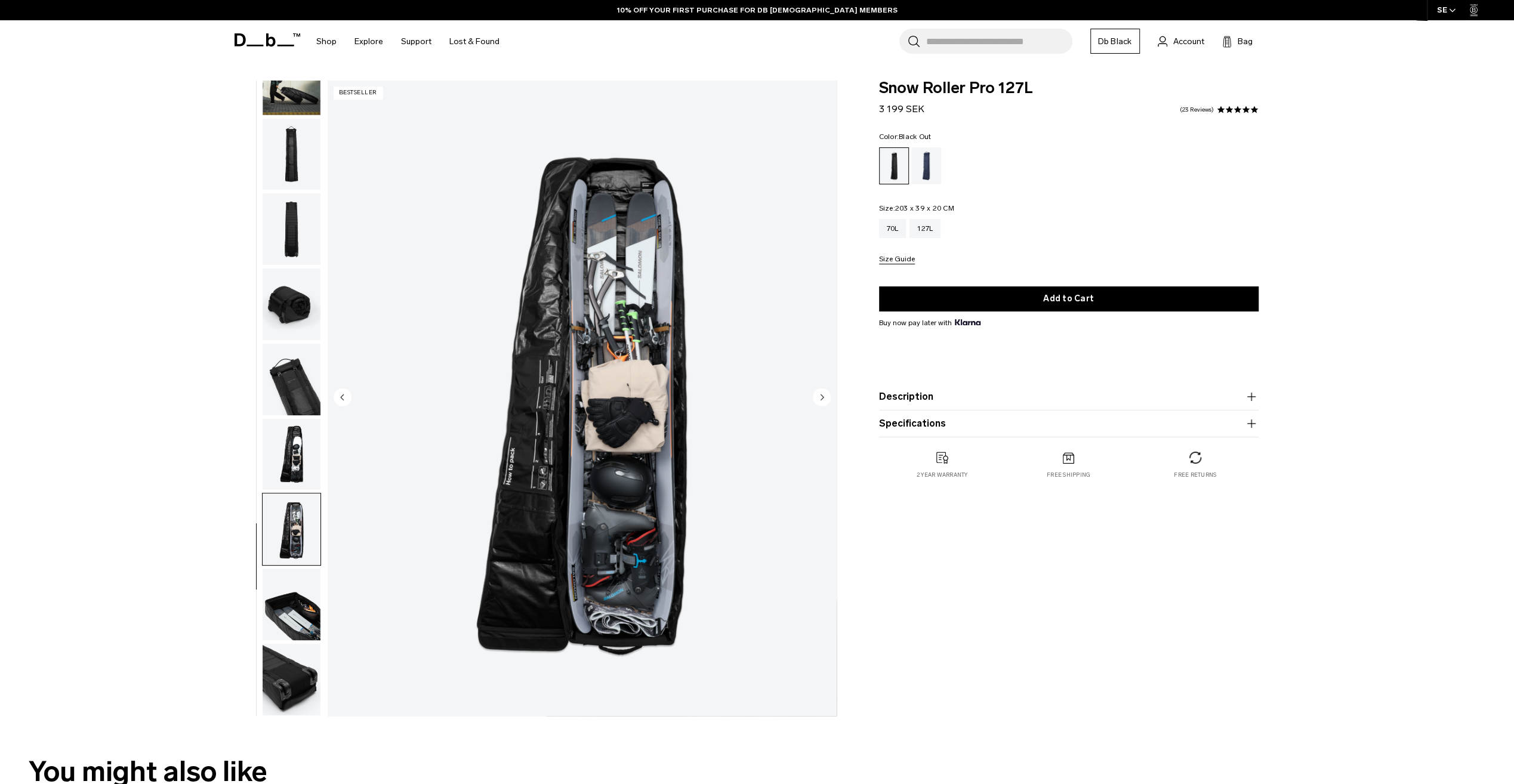
click at [299, 419] on img "button" at bounding box center [291, 455] width 58 height 71
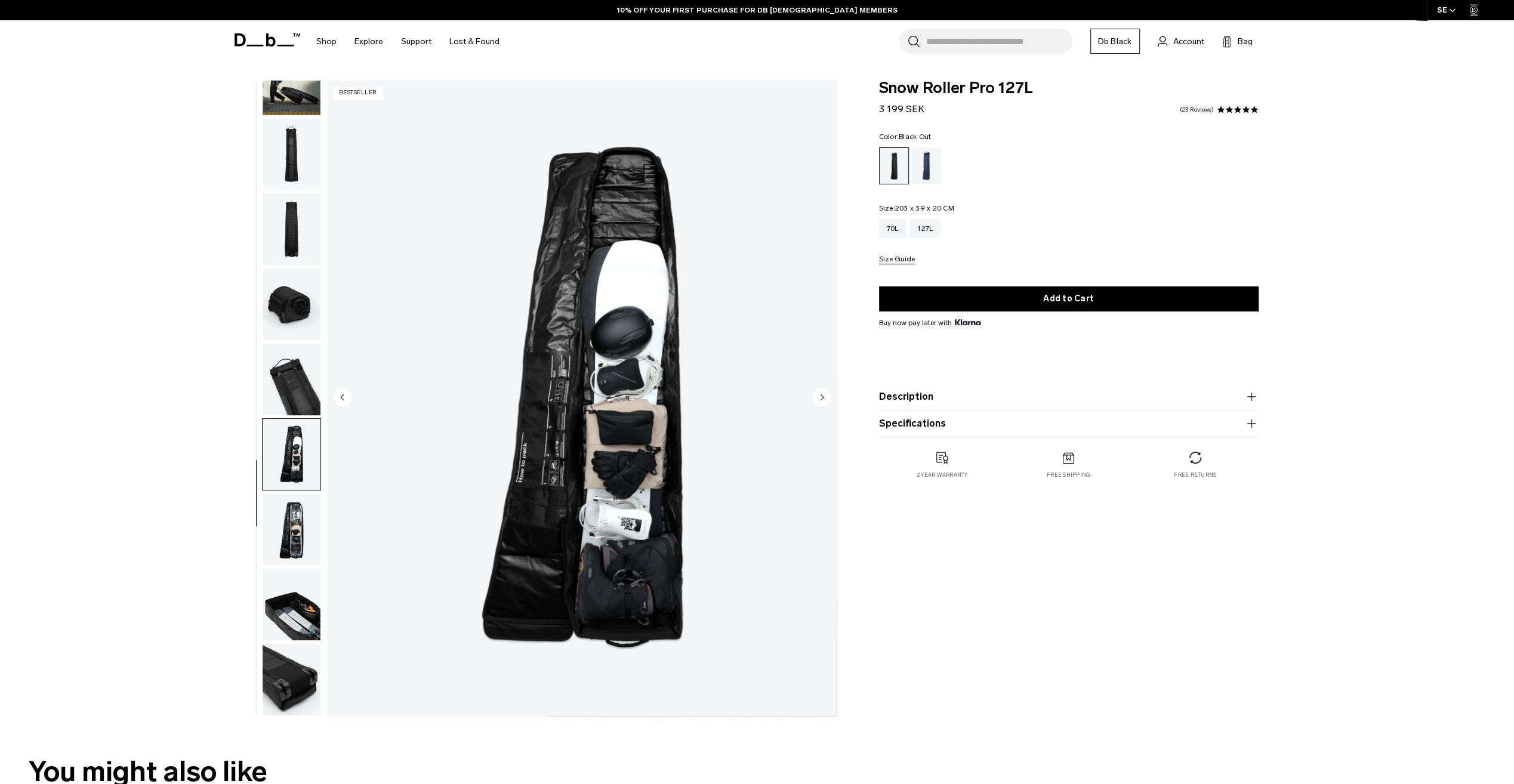
click at [302, 303] on img "button" at bounding box center [291, 304] width 58 height 71
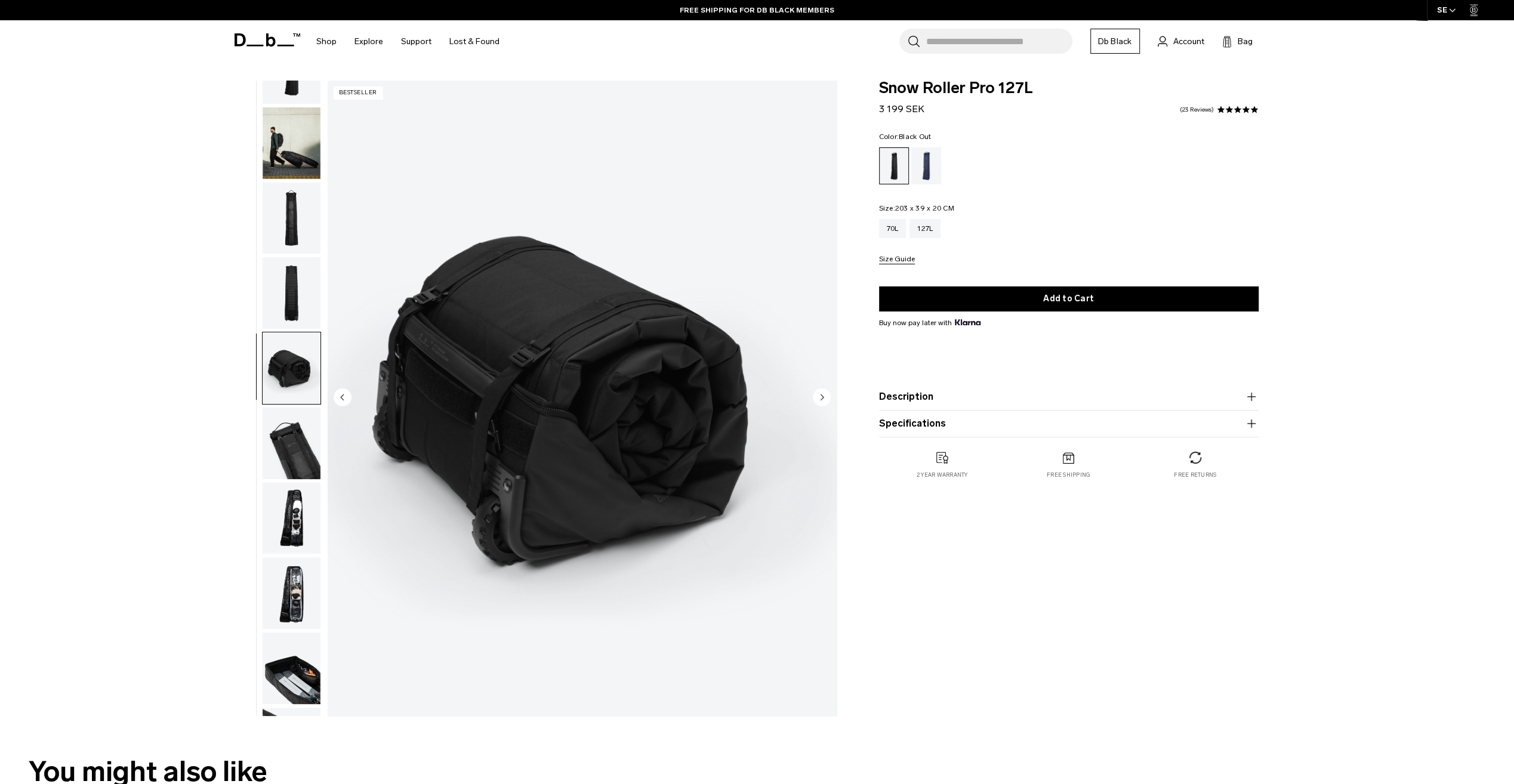
scroll to position [0, 0]
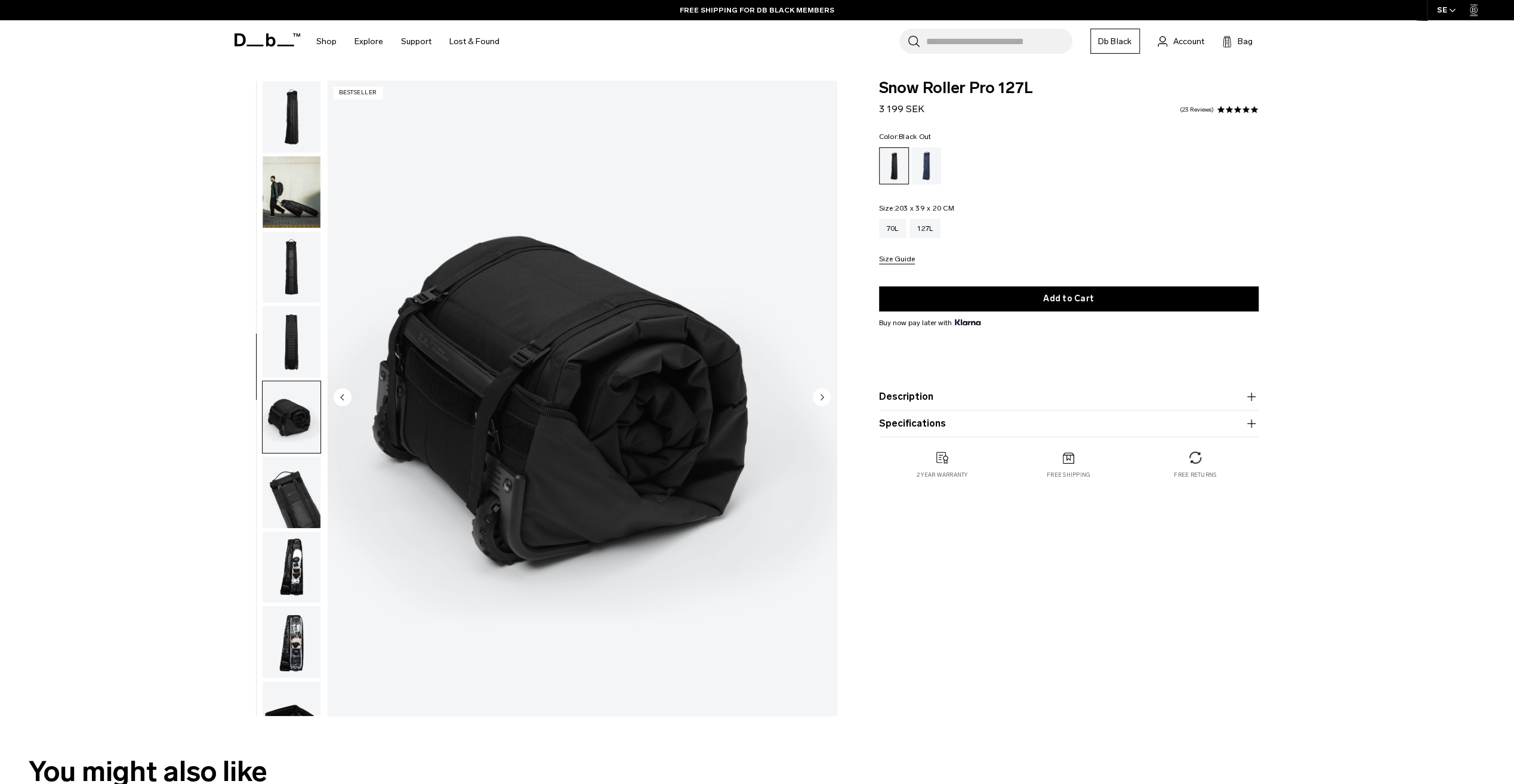
click at [279, 197] on img "button" at bounding box center [291, 192] width 58 height 71
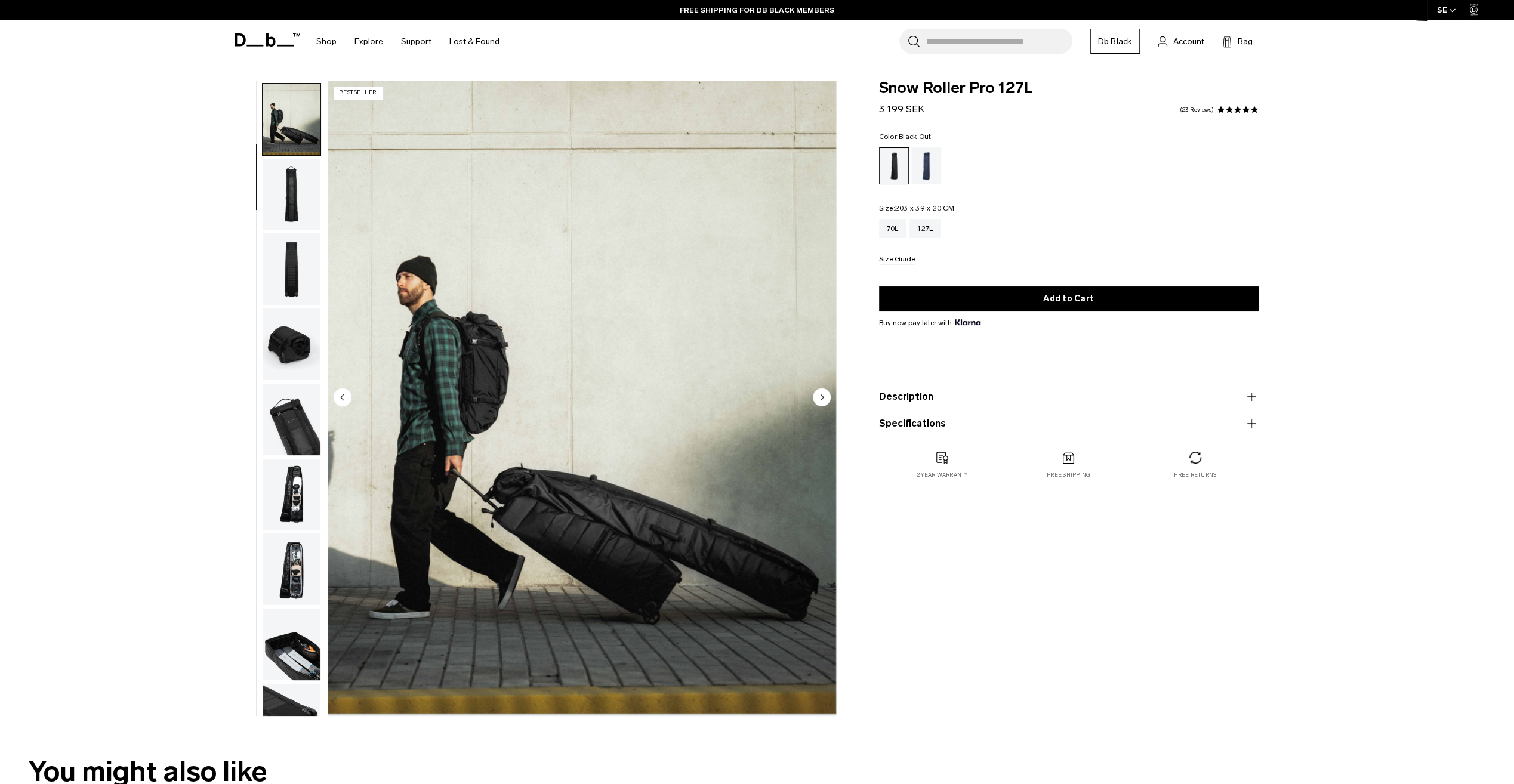
scroll to position [75, 0]
click at [889, 164] on div "Black Out" at bounding box center [894, 166] width 29 height 36
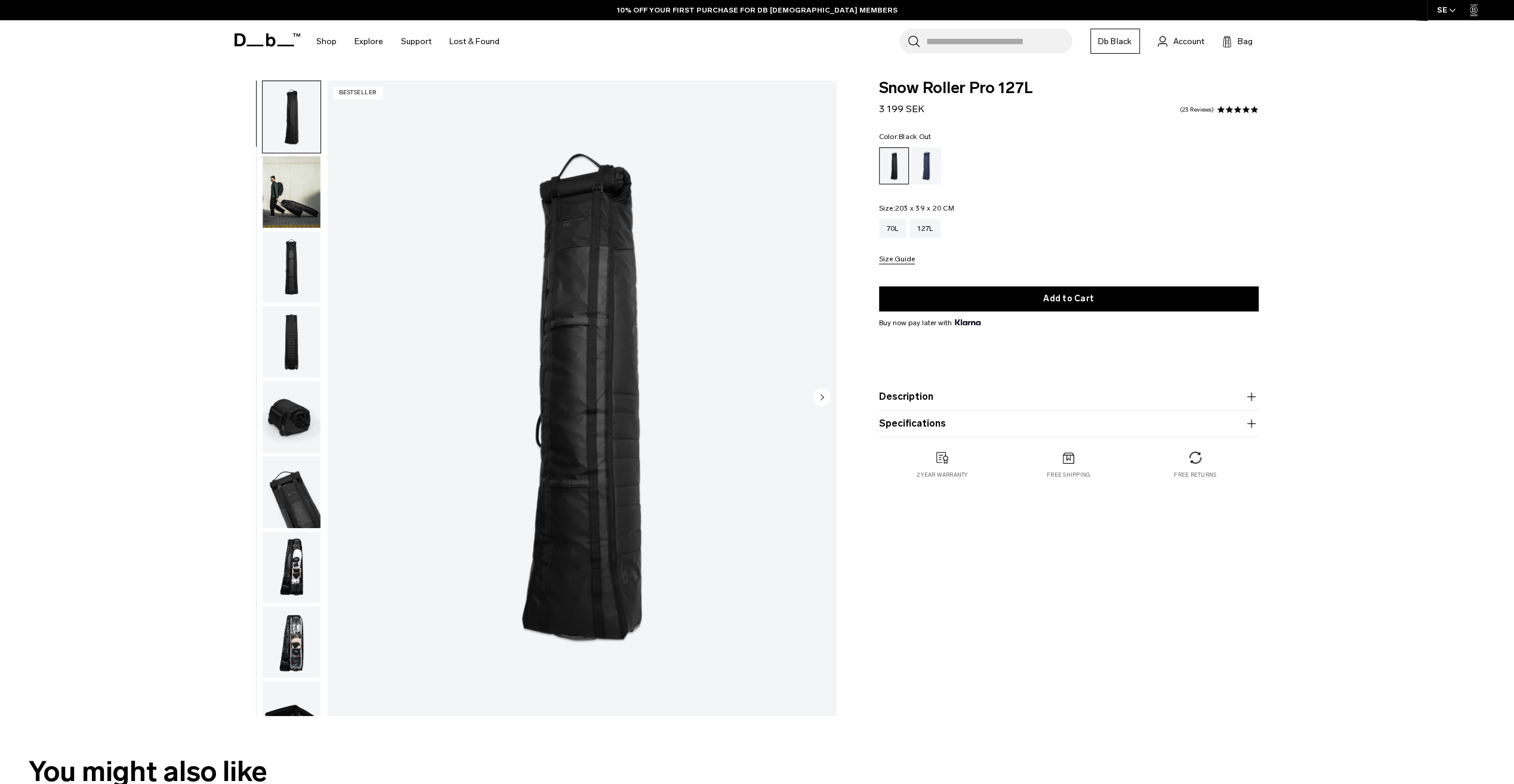
click at [924, 167] on div "Blue Hour" at bounding box center [927, 166] width 31 height 37
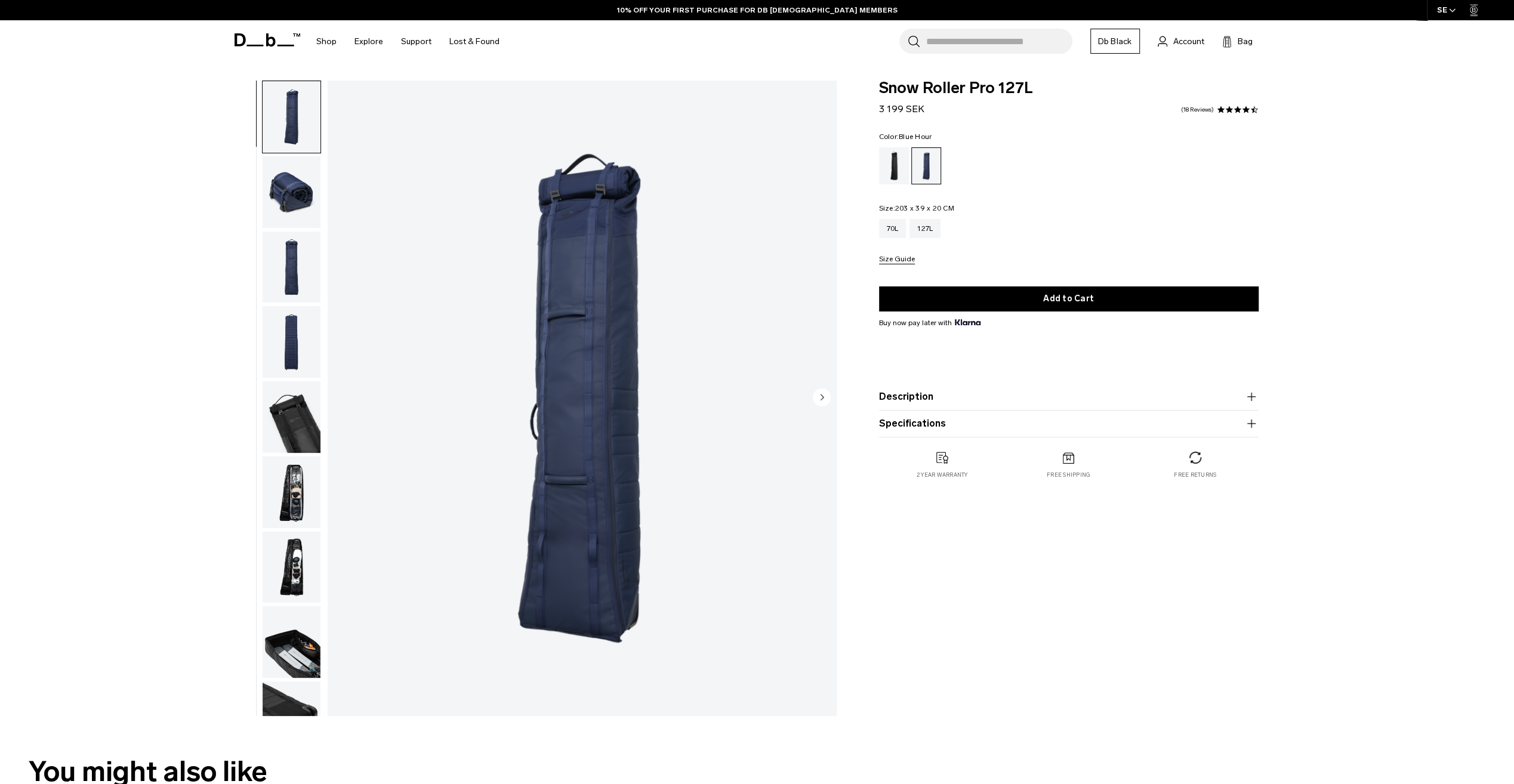
click at [1091, 238] on div "70L 127L" at bounding box center [1068, 229] width 380 height 19
click at [896, 230] on div "70L" at bounding box center [893, 229] width 28 height 19
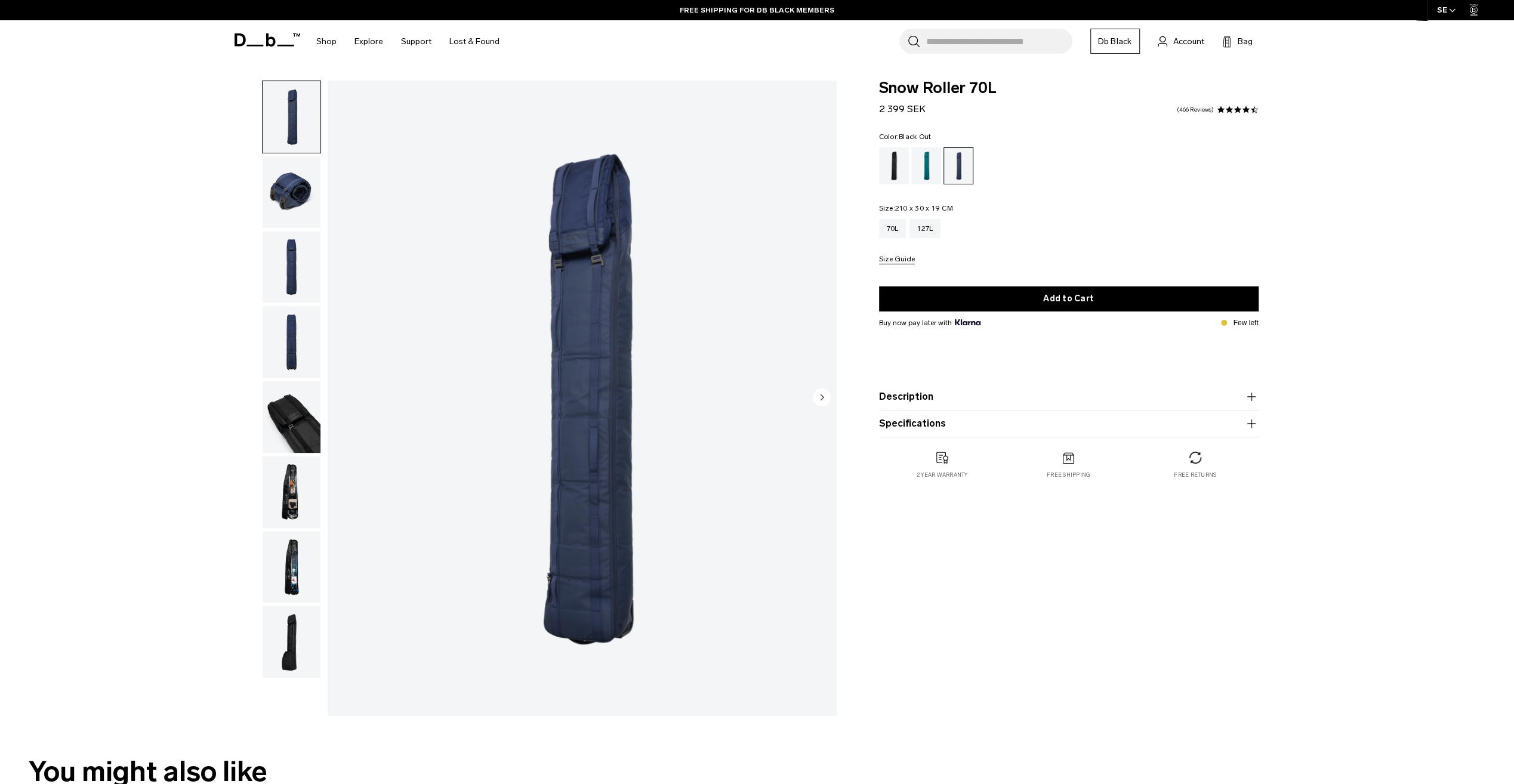
click at [895, 164] on div "Black Out" at bounding box center [894, 166] width 31 height 37
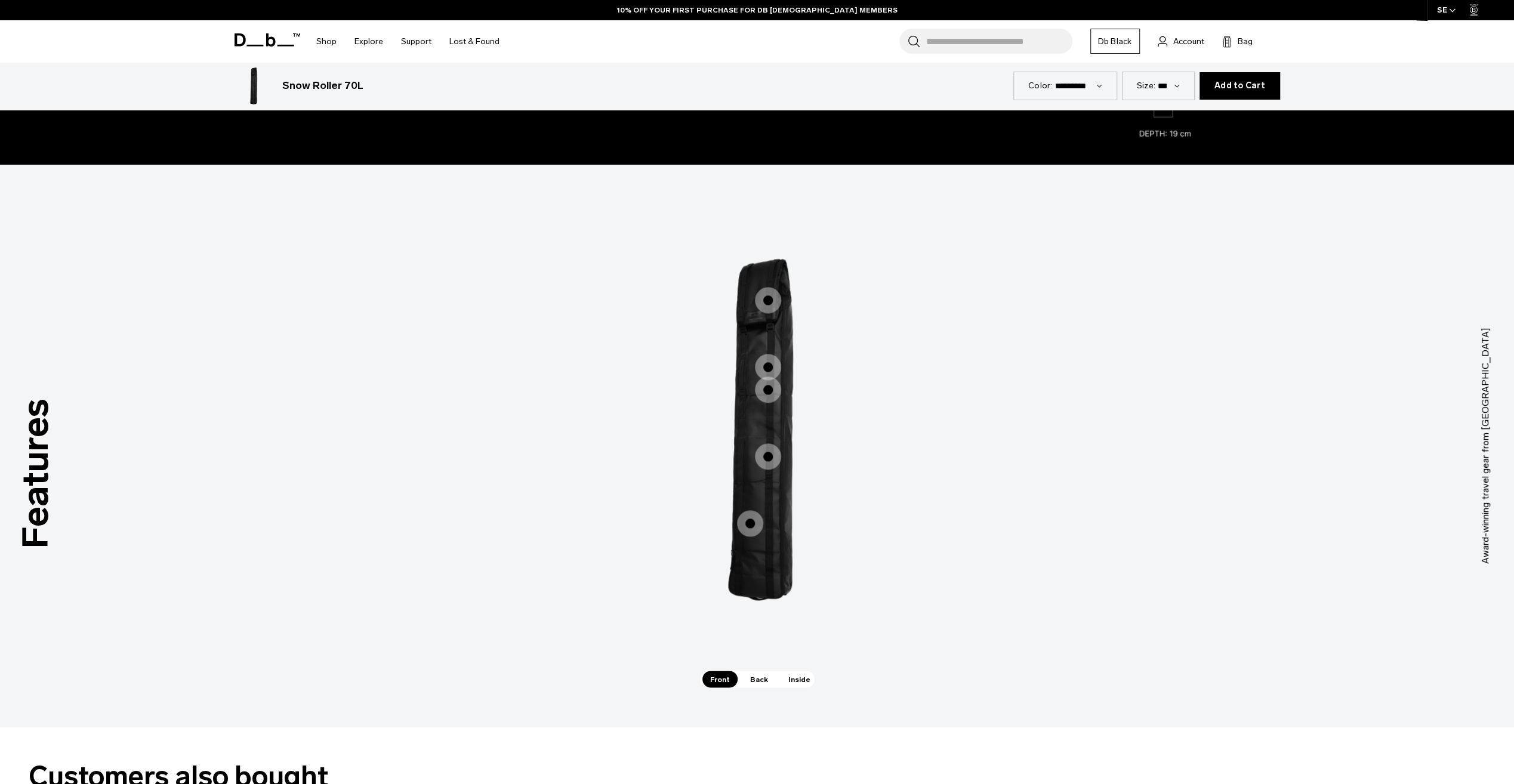
scroll to position [1611, 0]
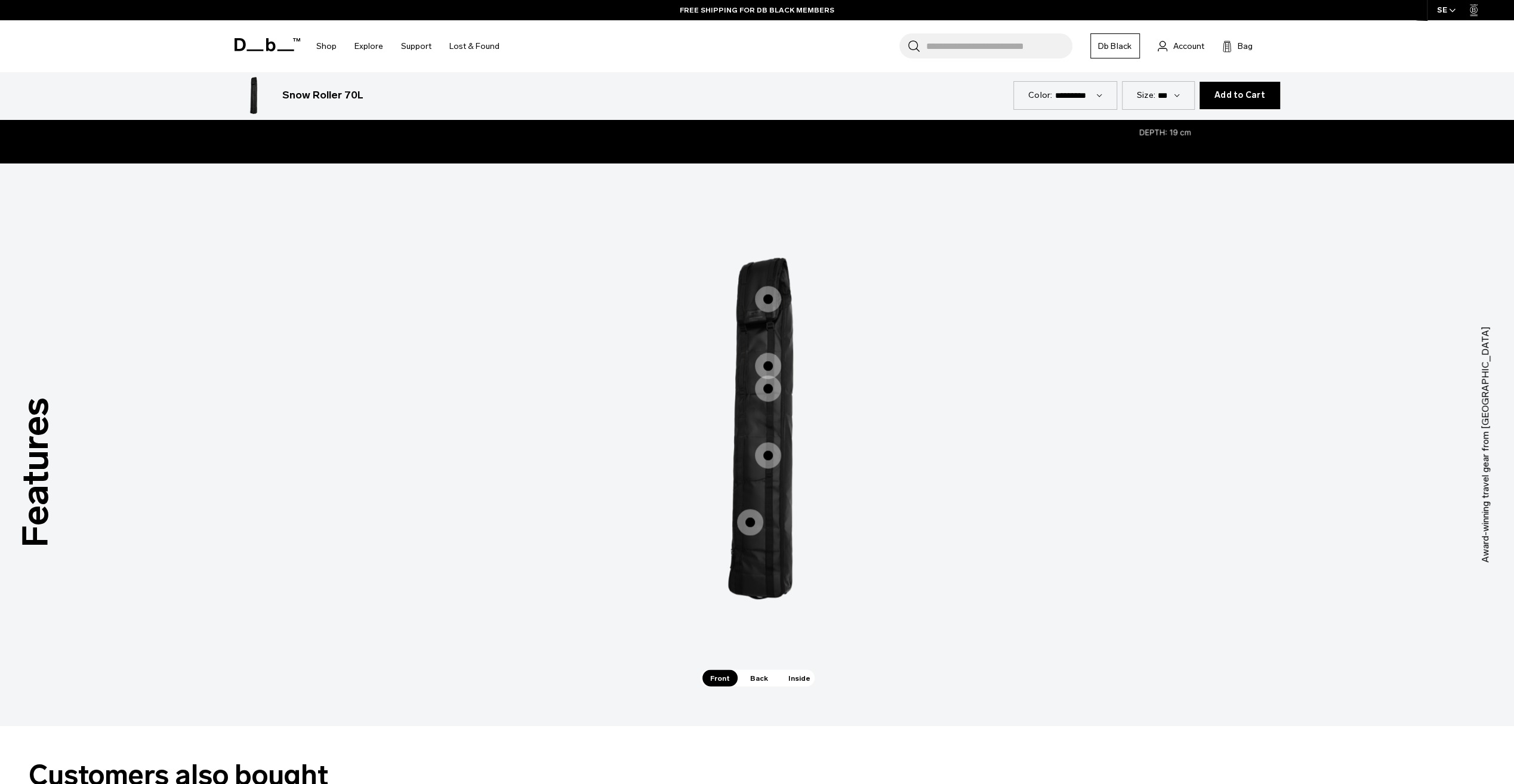
click at [792, 680] on span "Inside" at bounding box center [799, 677] width 37 height 17
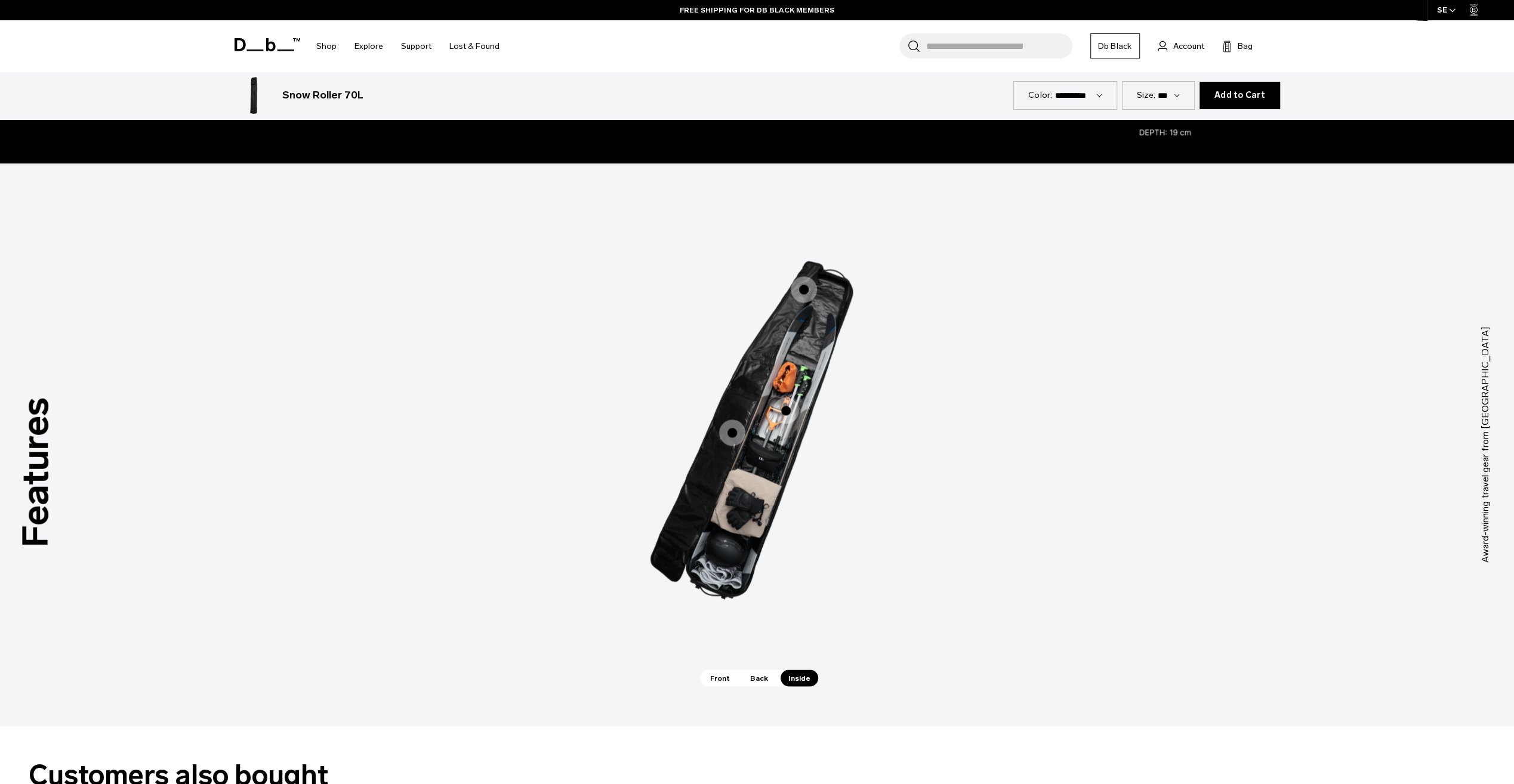
click at [768, 681] on span "Back" at bounding box center [758, 677] width 33 height 17
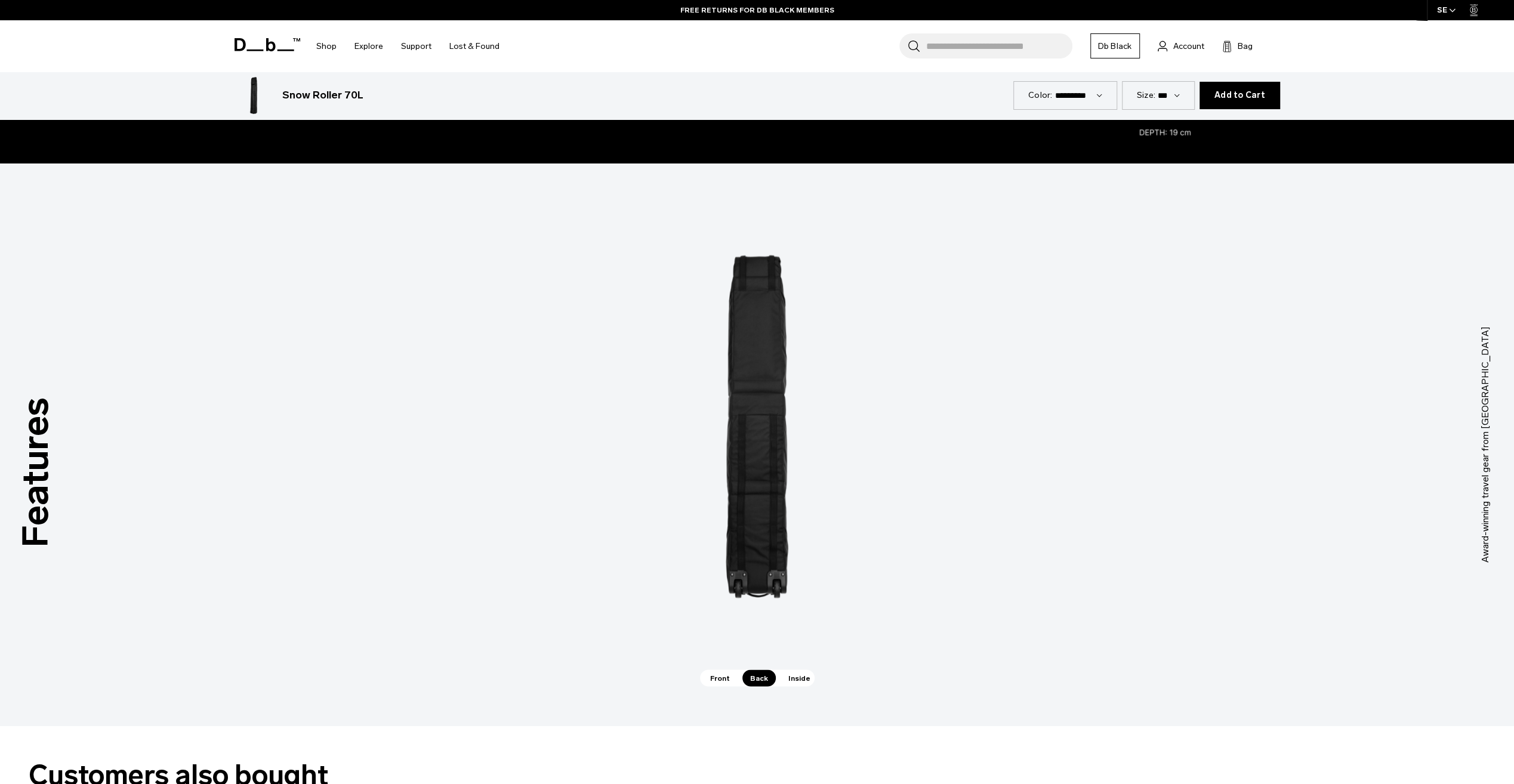
click at [802, 680] on span "Inside" at bounding box center [799, 677] width 37 height 17
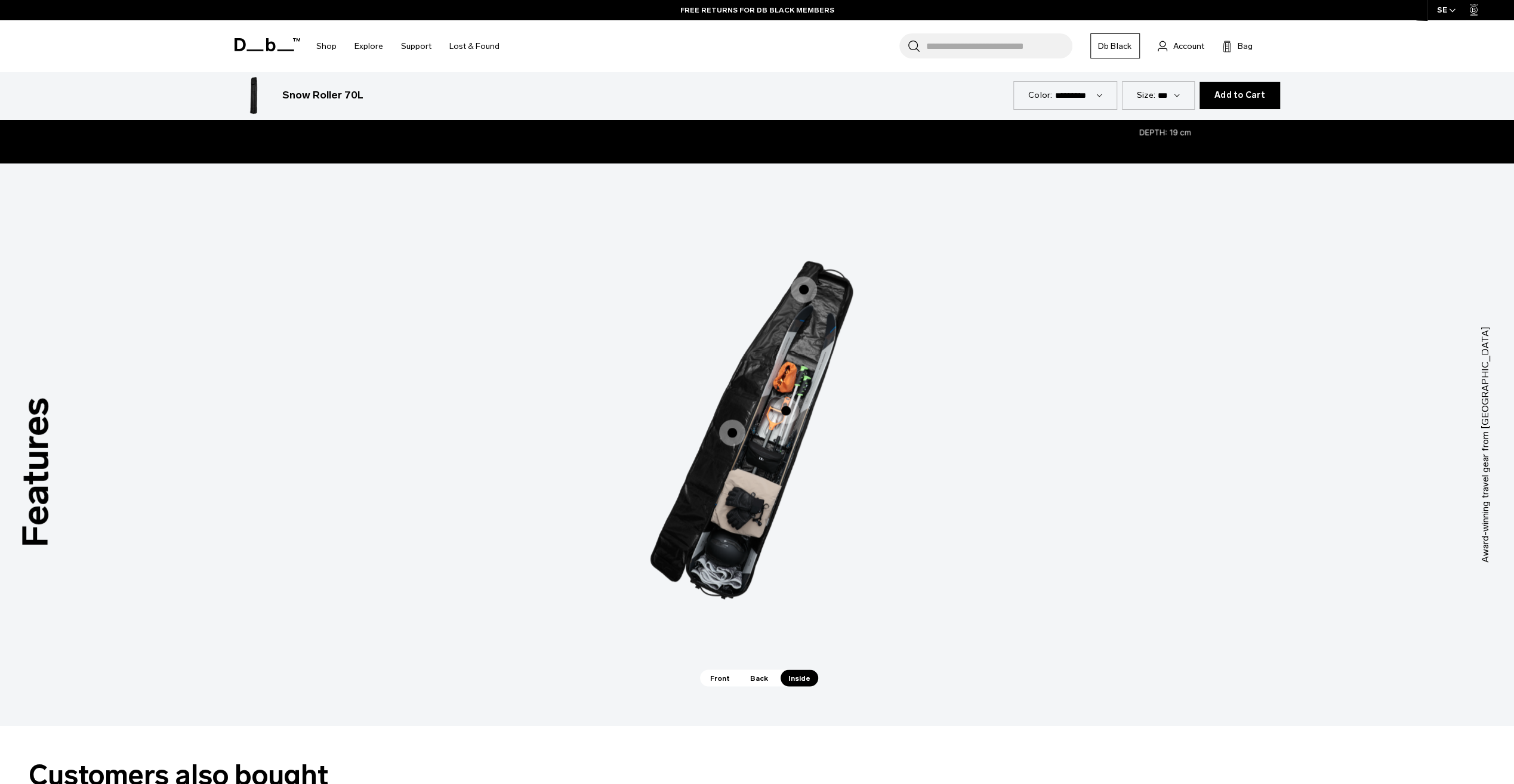
click at [727, 679] on span "Front" at bounding box center [720, 677] width 36 height 17
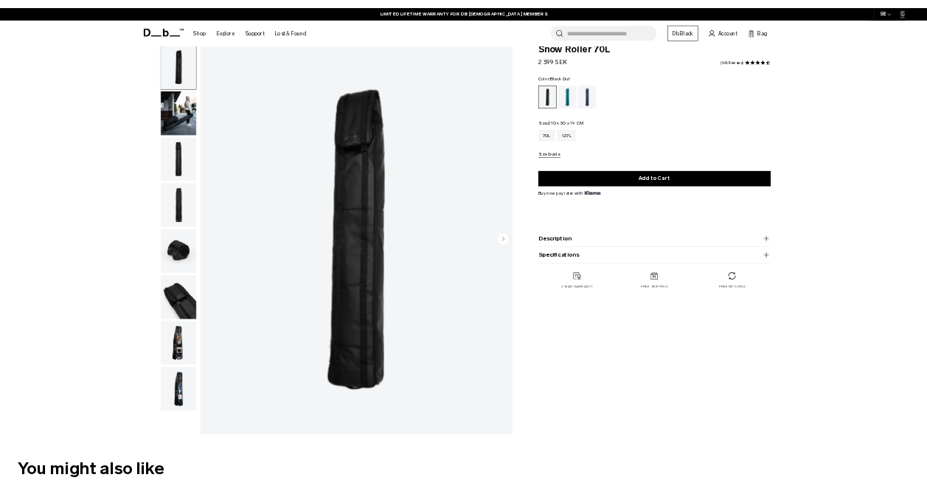
scroll to position [0, 0]
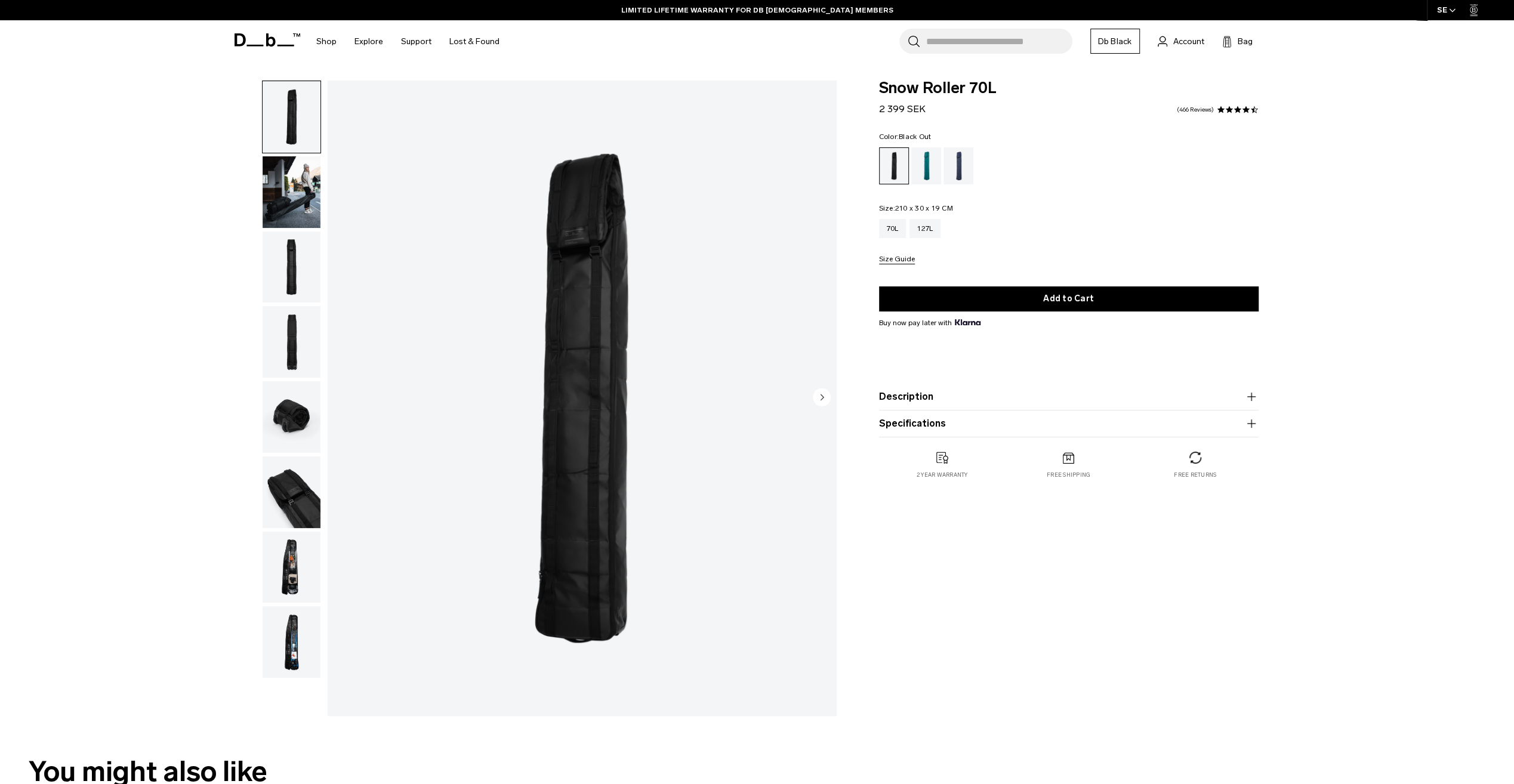
click at [1139, 656] on div "Snow Roller 70L 2 399 SEK 4.6 star rating 466 Reviews Color: Black Out Out of s…" at bounding box center [1068, 401] width 451 height 642
click at [324, 265] on div "01 / 08" at bounding box center [532, 401] width 623 height 642
